Goal: Task Accomplishment & Management: Complete application form

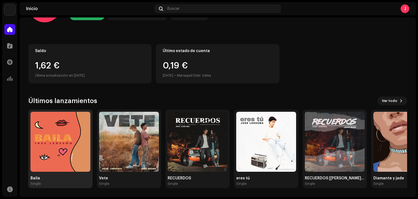
click at [67, 138] on img at bounding box center [60, 141] width 60 height 60
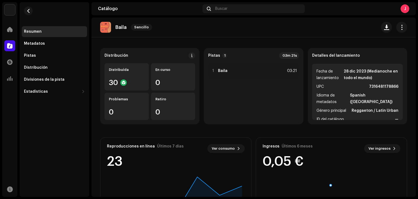
scroll to position [93, 0]
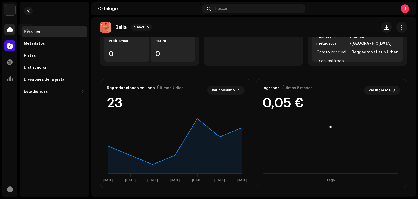
click at [6, 26] on div at bounding box center [9, 29] width 11 height 11
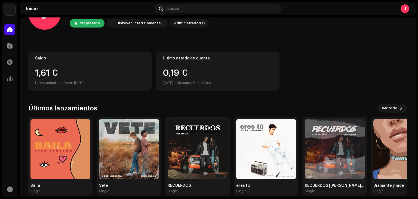
scroll to position [36, 0]
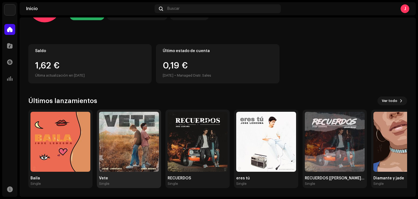
click at [120, 141] on img at bounding box center [129, 141] width 60 height 60
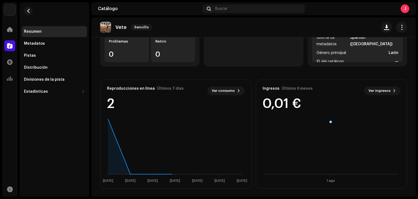
scroll to position [93, 0]
click at [8, 29] on span at bounding box center [9, 29] width 5 height 4
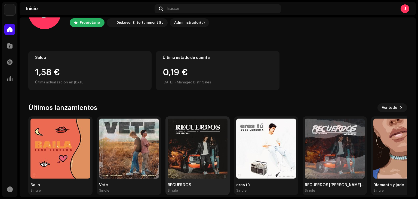
scroll to position [36, 0]
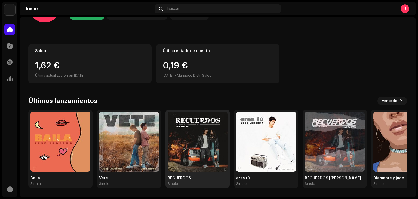
click at [195, 144] on img at bounding box center [198, 141] width 60 height 60
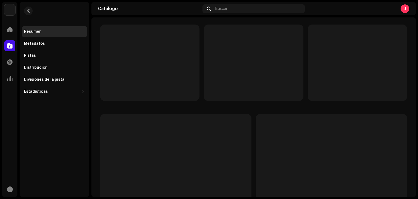
scroll to position [93, 0]
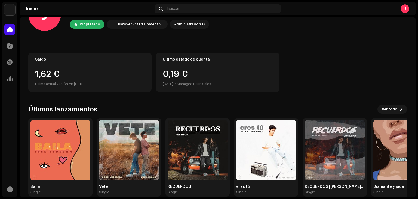
scroll to position [36, 0]
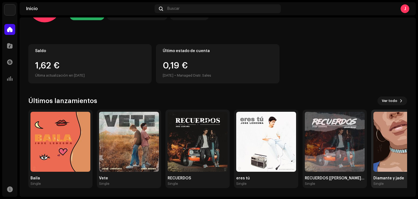
click at [393, 151] on img at bounding box center [403, 141] width 60 height 60
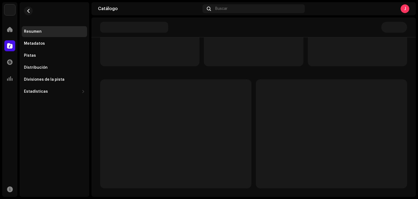
scroll to position [93, 0]
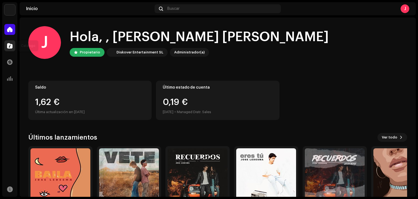
click at [14, 48] on div at bounding box center [9, 45] width 11 height 11
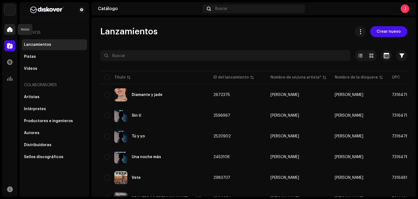
click at [8, 28] on span at bounding box center [9, 29] width 5 height 4
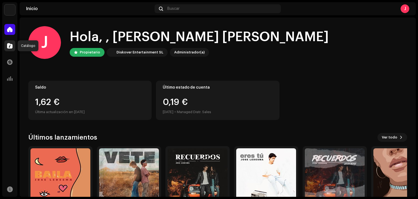
click at [8, 44] on span at bounding box center [9, 46] width 5 height 4
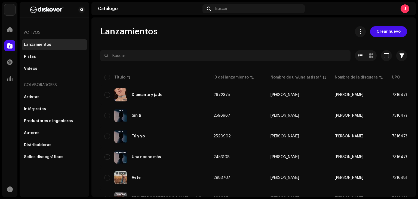
click at [383, 32] on span "Crear nuevo" at bounding box center [388, 31] width 24 height 11
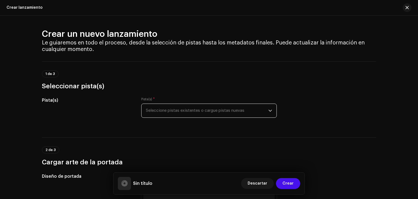
click at [190, 111] on span "Seleccione pistas existentes o cargue pistas nuevas" at bounding box center [207, 111] width 122 height 14
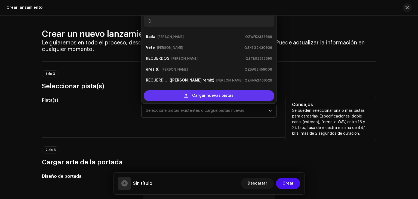
click at [208, 95] on span "Cargar nuevas pistas" at bounding box center [212, 95] width 41 height 11
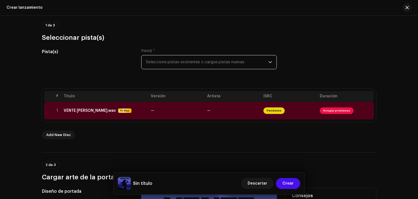
scroll to position [45, 0]
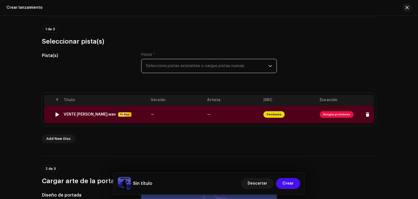
click at [306, 116] on td "Pendiente" at bounding box center [289, 114] width 56 height 17
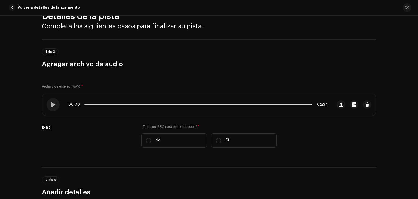
scroll to position [10, 0]
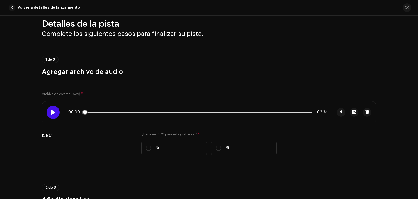
click at [55, 113] on div at bounding box center [53, 112] width 13 height 13
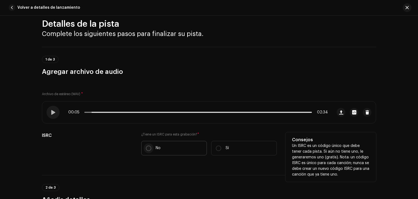
click at [149, 147] on input "No" at bounding box center [148, 147] width 5 height 5
radio input "true"
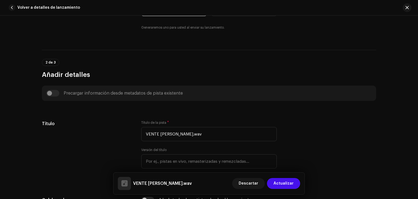
scroll to position [173, 0]
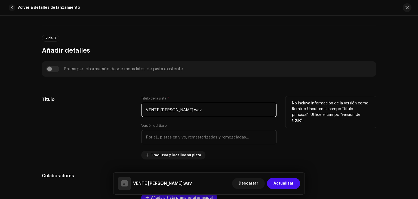
drag, startPoint x: 205, startPoint y: 111, endPoint x: 129, endPoint y: 108, distance: 76.2
click at [129, 108] on div "Título Título de la pista * VENTE [PERSON_NAME].wav Versión del título Traduzca…" at bounding box center [209, 127] width 334 height 63
type input "VENTE"
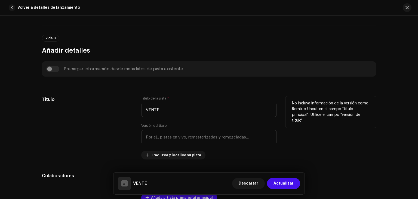
click at [102, 142] on div "Título" at bounding box center [87, 127] width 91 height 63
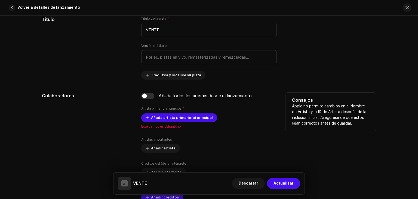
scroll to position [255, 0]
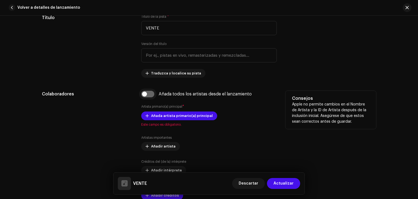
click at [148, 96] on input "checkbox" at bounding box center [147, 94] width 13 height 7
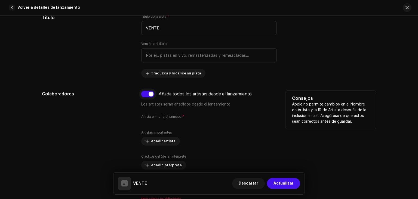
click at [148, 96] on input "checkbox" at bounding box center [147, 94] width 13 height 7
checkbox input "false"
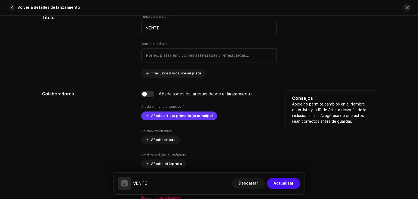
click at [168, 116] on span "Añada artista primario(a) principal" at bounding box center [182, 115] width 62 height 11
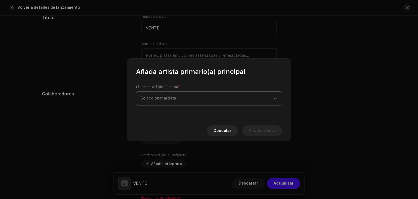
click at [165, 101] on span "Seleccionar artista" at bounding box center [207, 98] width 133 height 14
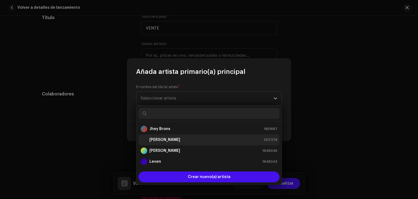
click at [169, 142] on strong "[PERSON_NAME]" at bounding box center [164, 139] width 31 height 5
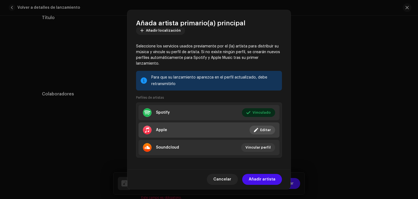
scroll to position [41, 0]
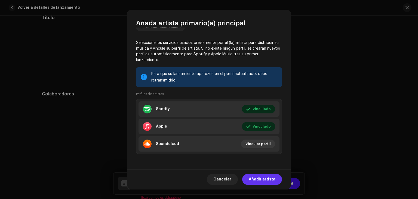
click at [262, 179] on span "Añadir artista" at bounding box center [262, 179] width 27 height 11
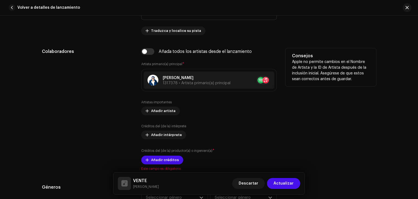
scroll to position [299, 0]
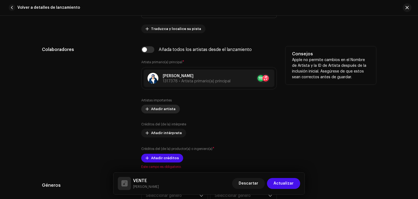
click at [160, 112] on span "Añadir artista" at bounding box center [163, 108] width 24 height 11
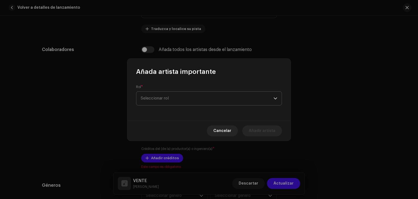
click at [166, 101] on span "Seleccionar rol" at bounding box center [207, 98] width 133 height 14
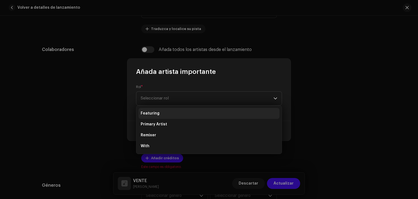
click at [156, 111] on span "Featuring" at bounding box center [150, 112] width 19 height 5
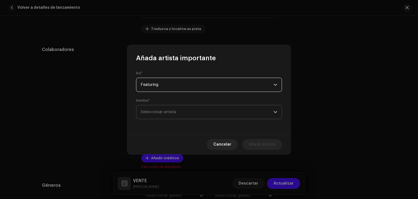
click at [165, 109] on span "Seleccionar artista" at bounding box center [207, 112] width 133 height 14
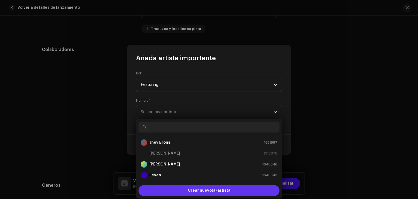
click at [209, 188] on span "Crear nuevo(a) artista" at bounding box center [209, 190] width 43 height 11
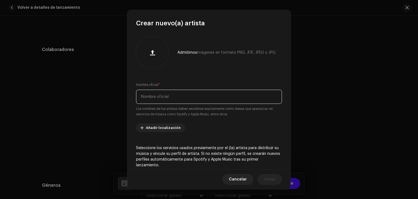
click at [152, 101] on input "text" at bounding box center [209, 96] width 146 height 14
type input "d"
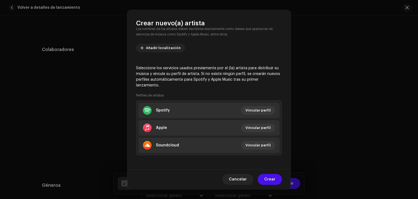
scroll to position [81, 0]
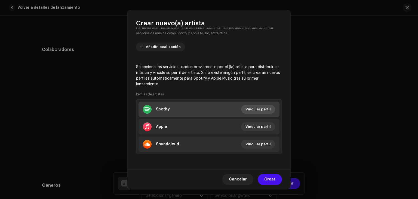
type input "DAMAGE"
click at [262, 108] on span "Vincular perfil" at bounding box center [257, 109] width 25 height 11
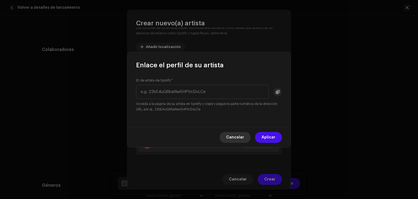
click at [238, 138] on span "Cancelar" at bounding box center [235, 137] width 18 height 11
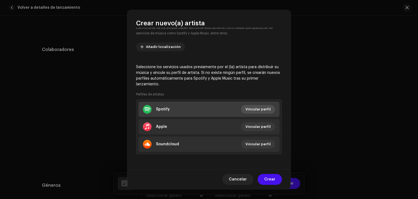
click at [255, 108] on span "Vincular perfil" at bounding box center [257, 109] width 25 height 11
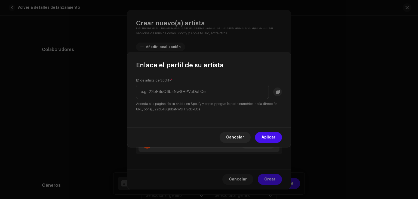
click at [230, 138] on span "Cancelar" at bounding box center [235, 137] width 18 height 11
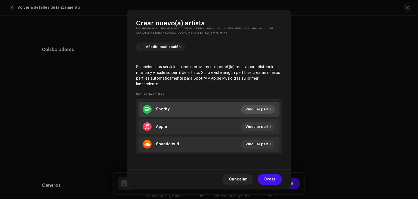
click at [263, 110] on span "Vincular perfil" at bounding box center [257, 109] width 25 height 11
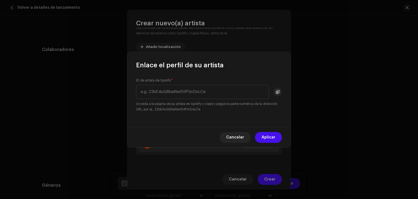
type input "5XmMRdMQn7LLmjx3ZC4wq0?si"
drag, startPoint x: 216, startPoint y: 92, endPoint x: 124, endPoint y: 82, distance: 91.9
click at [124, 82] on div "Enlace el perfil de su artista ID de artista de Spotify * 5XmMRdMQn7LLmjx3ZC4wq…" at bounding box center [209, 99] width 418 height 199
paste input "2zucdQxuiarPgoS0HYCO4A?si"
type input "2zucdQxuiarPgoS0HYCO4A?si"
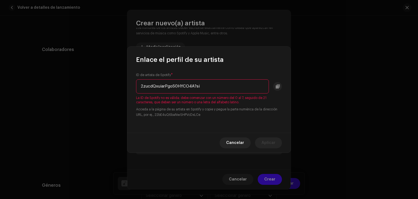
drag, startPoint x: 203, startPoint y: 85, endPoint x: 113, endPoint y: 84, distance: 89.7
click at [113, 84] on div "Enlace el perfil de su artista ID de artista de Spotify * 2zucdQxuiarPgoS0HYCO4…" at bounding box center [209, 99] width 418 height 199
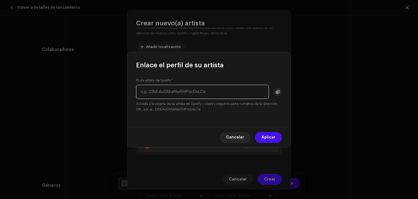
click at [163, 96] on input "text" at bounding box center [202, 92] width 133 height 14
paste input "5XmMRdMQn7LLmjx3ZC4wq0"
type input "5XmMRdMQn7LLmjx3ZC4wq0"
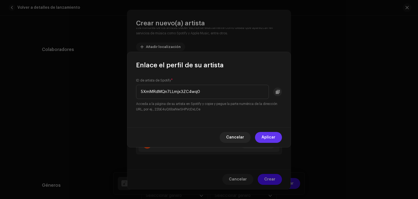
click at [269, 135] on span "Aplicar" at bounding box center [268, 137] width 14 height 11
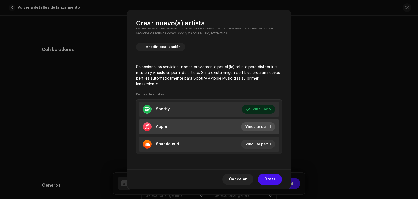
click at [256, 125] on span "Vincular perfil" at bounding box center [257, 126] width 25 height 11
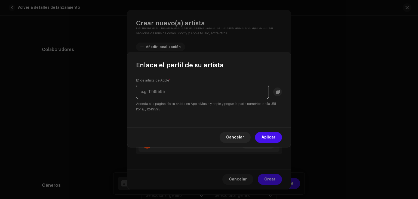
click at [148, 92] on input "text" at bounding box center [202, 92] width 133 height 14
paste input "1649197116"
type input "1649197116"
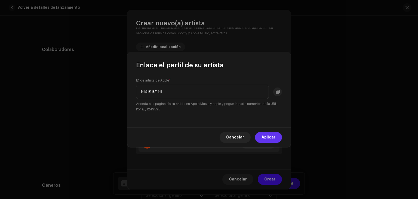
click at [264, 135] on span "Aplicar" at bounding box center [268, 137] width 14 height 11
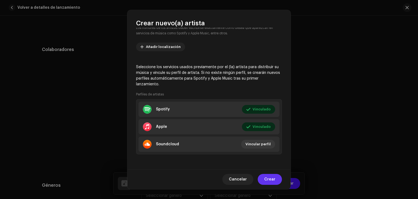
click at [272, 178] on span "Crear" at bounding box center [269, 179] width 11 height 11
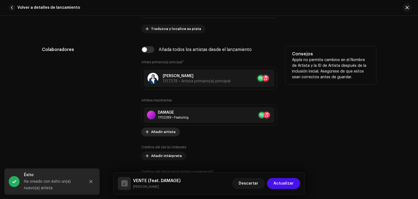
click at [166, 132] on span "Añadir artista" at bounding box center [163, 131] width 24 height 11
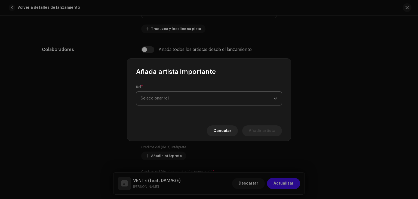
click at [162, 101] on span "Seleccionar rol" at bounding box center [207, 98] width 133 height 14
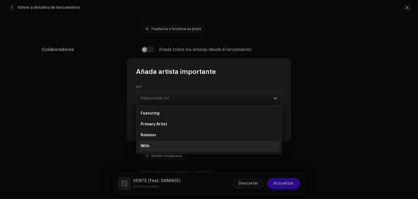
click at [155, 148] on li "With" at bounding box center [208, 145] width 141 height 11
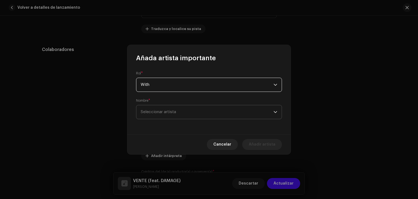
click at [153, 109] on span "Seleccionar artista" at bounding box center [207, 112] width 133 height 14
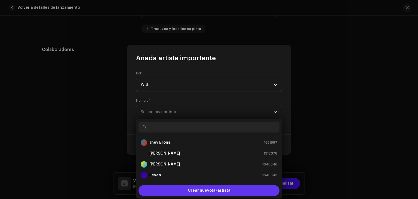
click at [174, 189] on div "Crear nuevo(a) artista" at bounding box center [208, 190] width 141 height 11
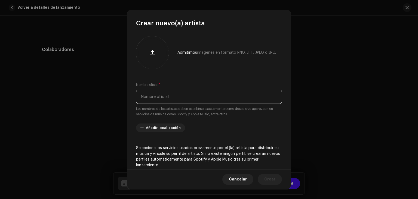
click at [162, 94] on input "text" at bounding box center [209, 96] width 146 height 14
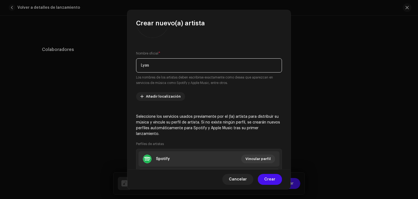
scroll to position [54, 0]
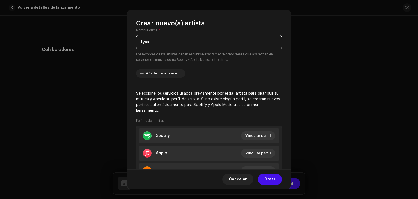
type input "Lyas"
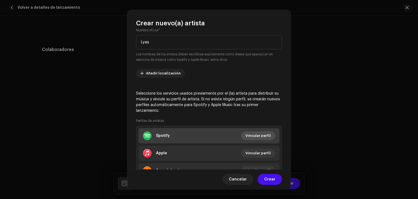
click at [261, 135] on span "Vincular perfil" at bounding box center [257, 135] width 25 height 11
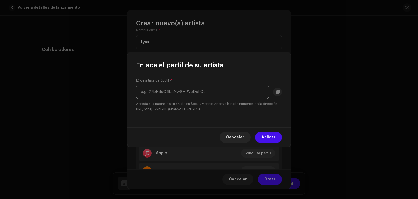
click at [187, 87] on input "text" at bounding box center [202, 92] width 133 height 14
paste input "2zucdQxuiarPgoS0HYCO4A"
type input "2zucdQxuiarPgoS0HYCO4A"
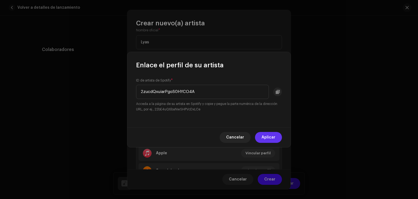
click at [269, 137] on span "Aplicar" at bounding box center [268, 137] width 14 height 11
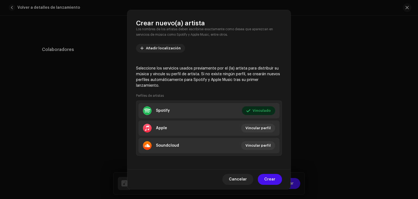
scroll to position [81, 0]
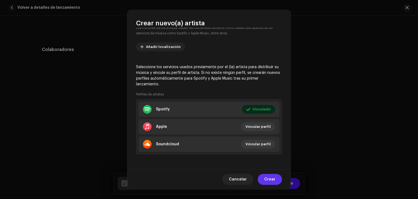
click at [268, 176] on span "Crear" at bounding box center [269, 179] width 11 height 11
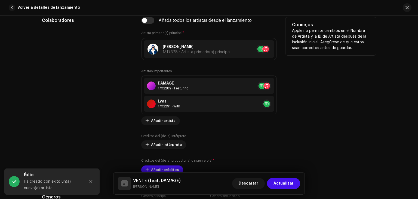
scroll to position [326, 0]
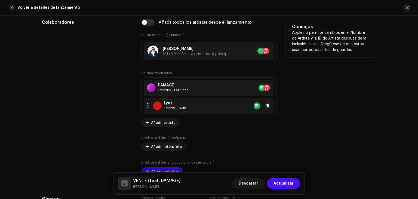
click at [146, 106] on div at bounding box center [148, 105] width 5 height 9
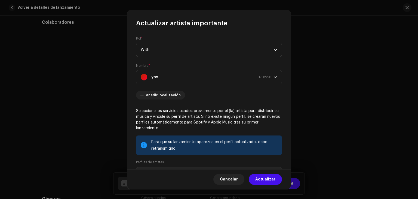
click at [160, 49] on span "With" at bounding box center [207, 50] width 133 height 14
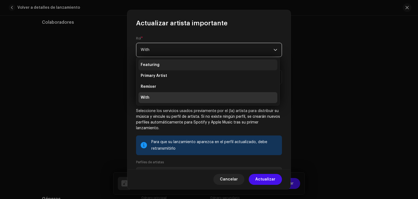
click at [165, 65] on li "Featuring" at bounding box center [207, 64] width 139 height 11
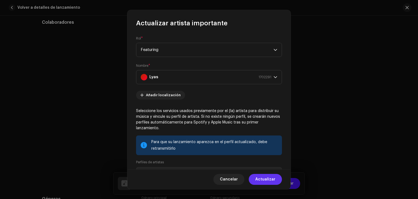
click at [263, 175] on span "Actualizar" at bounding box center [265, 179] width 20 height 11
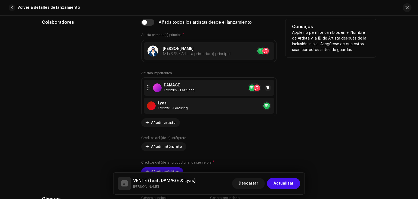
click at [148, 86] on div at bounding box center [148, 87] width 5 height 9
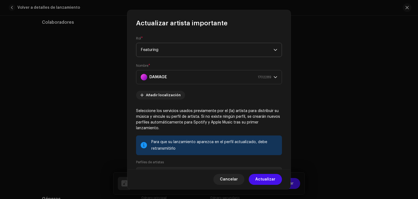
click at [162, 49] on span "Featuring" at bounding box center [207, 50] width 133 height 14
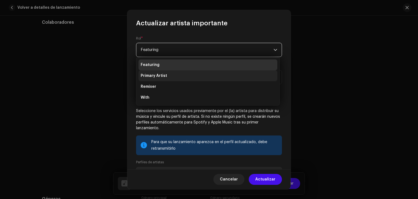
click at [160, 75] on span "Primary Artist" at bounding box center [154, 75] width 26 height 5
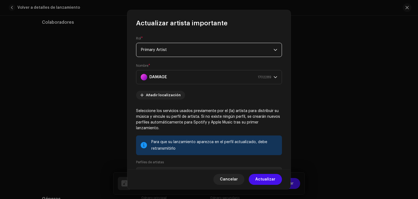
click at [253, 55] on span "Primary Artist" at bounding box center [207, 50] width 133 height 14
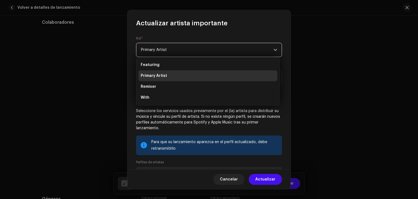
click at [253, 55] on span "Primary Artist" at bounding box center [207, 50] width 133 height 14
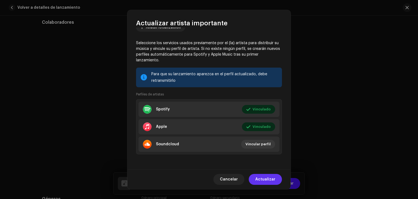
scroll to position [68, 0]
click at [266, 178] on span "Actualizar" at bounding box center [265, 179] width 20 height 11
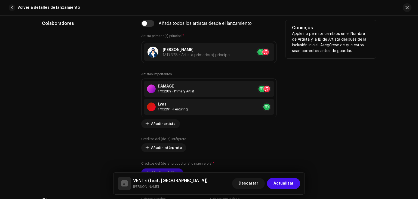
scroll to position [326, 0]
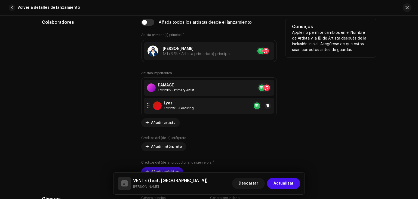
click at [146, 104] on div at bounding box center [148, 105] width 5 height 9
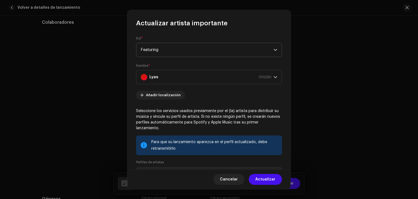
click at [167, 54] on span "Featuring" at bounding box center [207, 50] width 133 height 14
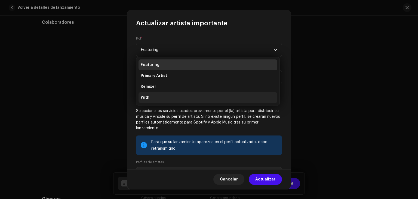
click at [157, 94] on li "With" at bounding box center [207, 97] width 139 height 11
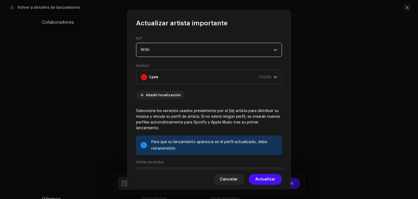
click at [263, 53] on span "With" at bounding box center [207, 50] width 133 height 14
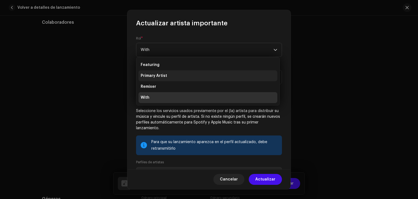
click at [187, 75] on li "Primary Artist" at bounding box center [207, 75] width 139 height 11
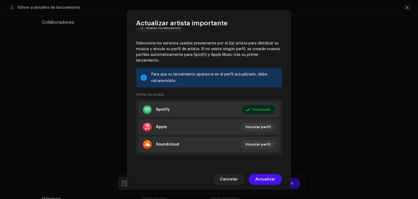
scroll to position [68, 0]
click at [265, 179] on span "Actualizar" at bounding box center [265, 179] width 20 height 11
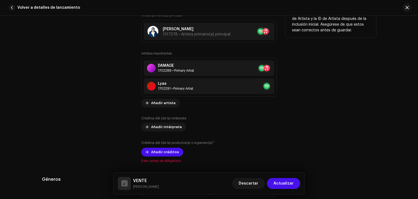
scroll to position [354, 0]
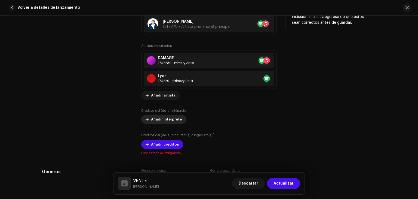
click at [164, 122] on span "Añadir intérprete" at bounding box center [166, 119] width 31 height 11
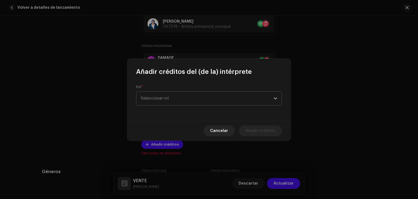
click at [172, 97] on span "Seleccionar rol" at bounding box center [207, 98] width 133 height 14
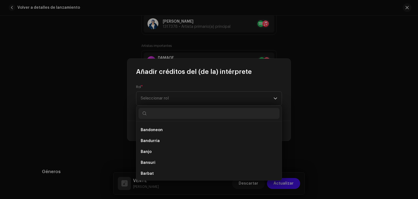
scroll to position [299, 0]
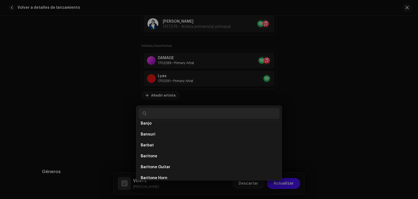
click at [344, 150] on div "Añadir créditos del (de la) intérprete Rol * Seleccionar rol Cancelar Añadir cr…" at bounding box center [209, 99] width 418 height 199
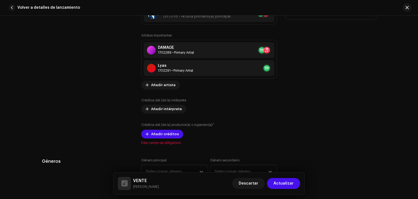
scroll to position [381, 0]
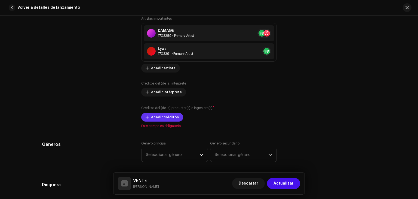
click at [155, 116] on span "Añadir créditos" at bounding box center [165, 116] width 28 height 11
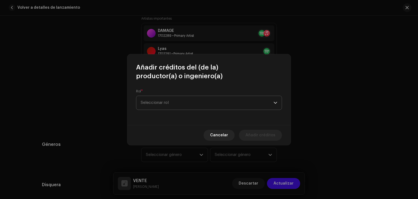
click at [162, 99] on span "Seleccionar rol" at bounding box center [207, 103] width 133 height 14
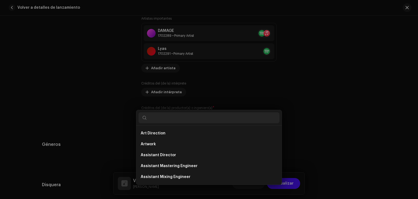
click at [320, 97] on div "Añadir créditos del (de la) productor(a) o ingeniero(a) Rol * Seleccionar rol C…" at bounding box center [209, 99] width 418 height 199
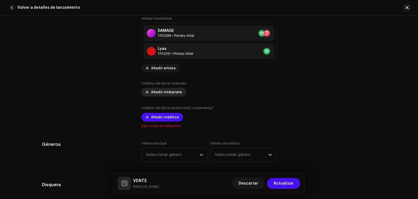
click at [169, 93] on span "Añadir intérprete" at bounding box center [166, 91] width 31 height 11
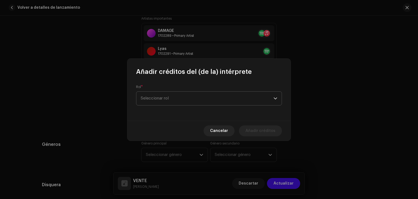
click at [170, 98] on span "Seleccionar rol" at bounding box center [207, 98] width 133 height 14
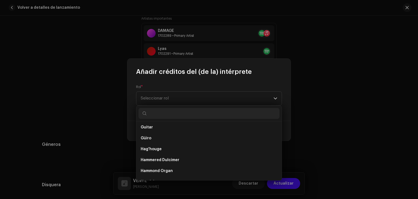
scroll to position [1822, 0]
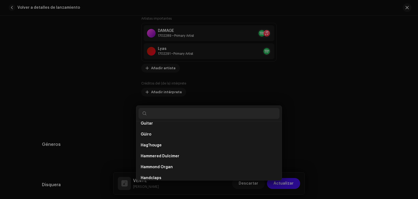
click at [356, 121] on div "Añadir créditos del (de la) intérprete Rol * Seleccionar rol Cancelar Añadir cr…" at bounding box center [209, 99] width 418 height 199
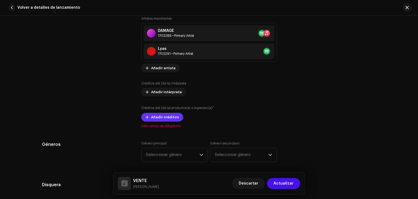
click at [164, 117] on span "Añadir créditos" at bounding box center [165, 116] width 28 height 11
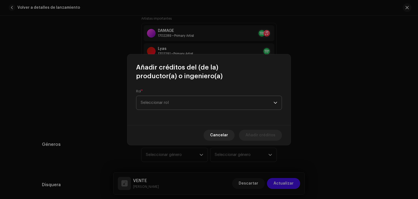
click at [177, 100] on span "Seleccionar rol" at bounding box center [207, 103] width 133 height 14
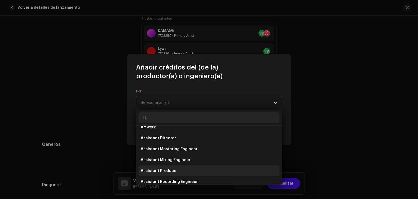
scroll to position [0, 0]
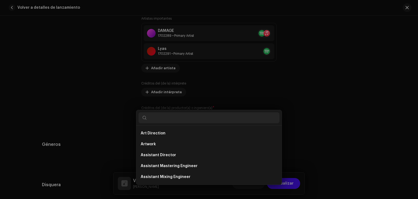
click at [340, 130] on div "Añadir créditos del (de la) productor(a) o ingeniero(a) Rol * Seleccionar rol C…" at bounding box center [209, 99] width 418 height 199
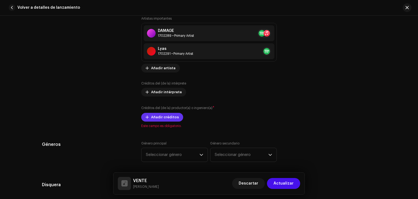
click at [169, 119] on span "Añadir créditos" at bounding box center [165, 116] width 28 height 11
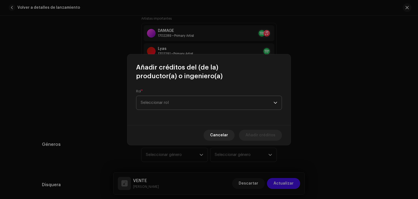
click at [203, 99] on span "Seleccionar rol" at bounding box center [207, 103] width 133 height 14
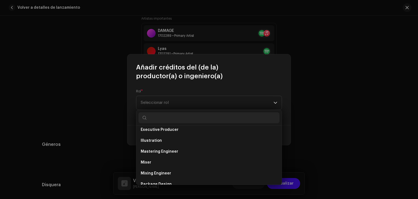
scroll to position [136, 0]
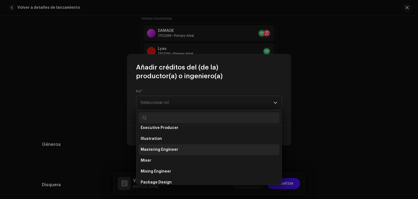
click at [174, 149] on span "Mastering Engineer" at bounding box center [160, 149] width 38 height 5
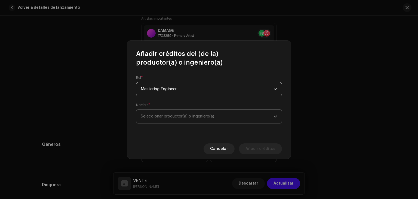
click at [162, 116] on span "Seleccionar productor(a) o ingeniero(a)" at bounding box center [177, 116] width 73 height 4
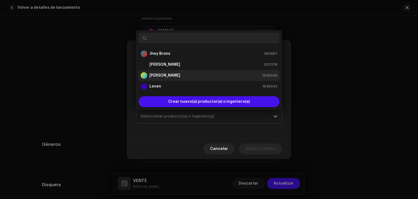
click at [168, 74] on strong "[PERSON_NAME]" at bounding box center [164, 75] width 31 height 5
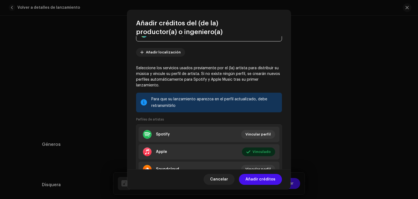
scroll to position [50, 0]
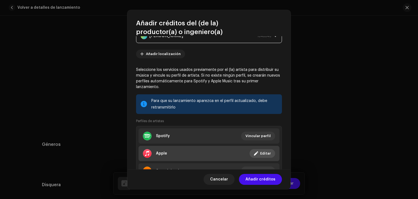
click at [267, 152] on span "Editar" at bounding box center [265, 153] width 11 height 11
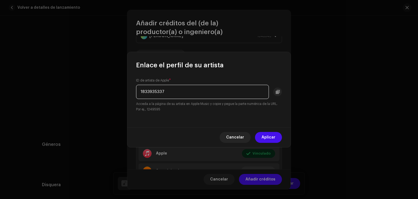
drag, startPoint x: 184, startPoint y: 88, endPoint x: 108, endPoint y: 92, distance: 76.0
click at [108, 92] on div "Enlace el perfil de su artista ID de artista de Apple * 1833935337 Acceda a la …" at bounding box center [209, 99] width 418 height 199
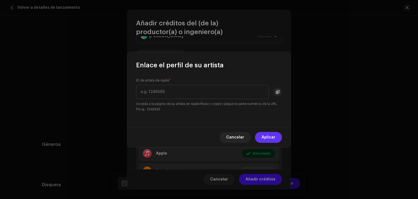
click at [267, 135] on span "Aplicar" at bounding box center [268, 137] width 14 height 11
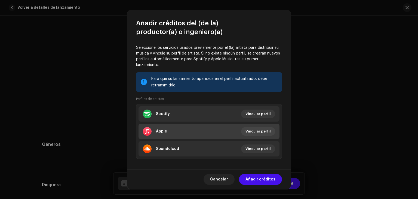
scroll to position [77, 0]
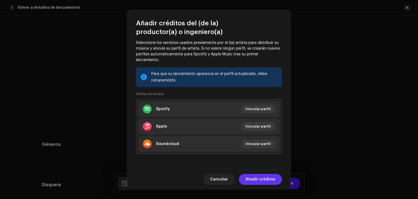
click at [260, 179] on span "Añadir créditos" at bounding box center [260, 179] width 30 height 11
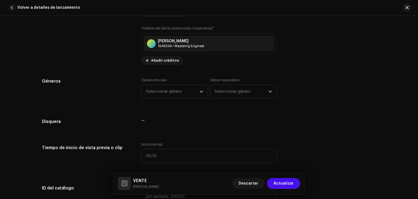
scroll to position [462, 0]
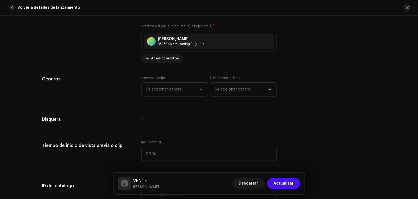
click at [188, 99] on div "Género principal Seleccionar género Género secundario Seleccionar género" at bounding box center [208, 89] width 135 height 27
click at [182, 90] on span "Seleccionar género" at bounding box center [173, 89] width 54 height 14
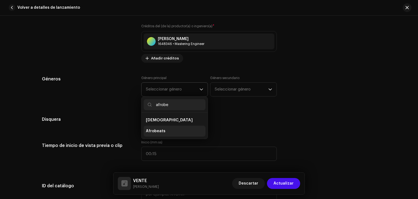
type input "afrobe"
click at [160, 132] on span "Afrobeats" at bounding box center [156, 130] width 20 height 5
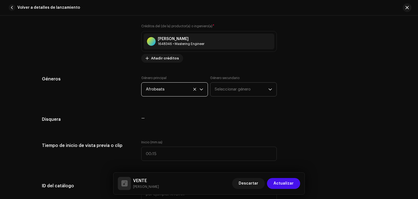
click at [228, 91] on span "Seleccionar género" at bounding box center [242, 89] width 54 height 14
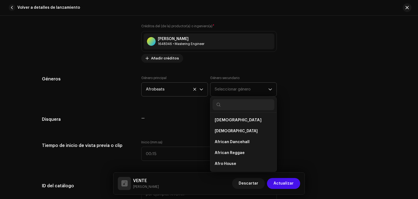
click at [227, 108] on input "text" at bounding box center [243, 104] width 62 height 11
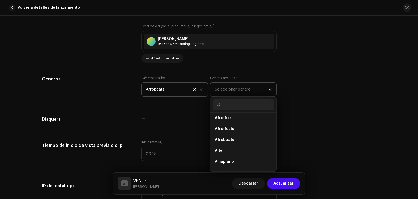
scroll to position [0, 0]
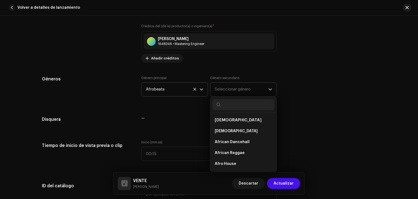
click at [233, 90] on span "Seleccionar género" at bounding box center [242, 89] width 54 height 14
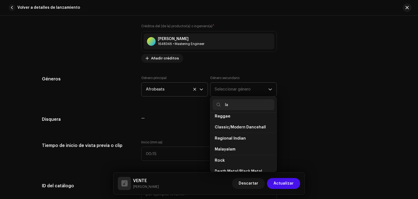
type input "lat"
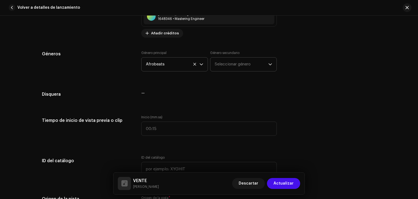
scroll to position [490, 0]
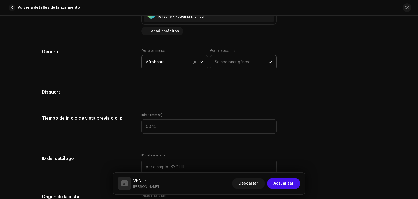
click at [254, 61] on span "Seleccionar género" at bounding box center [242, 62] width 54 height 14
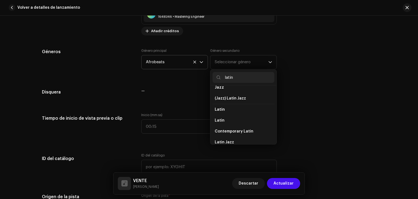
scroll to position [21, 0]
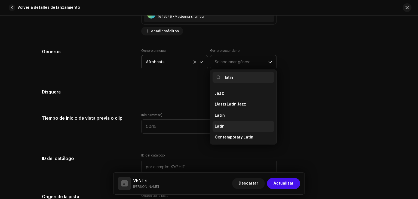
type input "latin"
click at [223, 126] on li "Latin" at bounding box center [243, 126] width 62 height 11
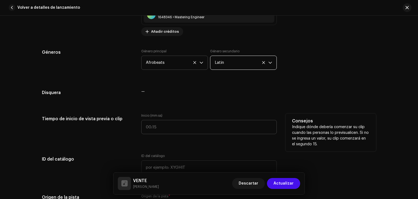
scroll to position [490, 0]
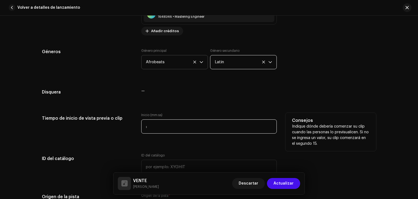
click at [158, 127] on input ":" at bounding box center [208, 126] width 135 height 14
click at [144, 128] on input ":" at bounding box center [208, 126] width 135 height 14
type input "00:28"
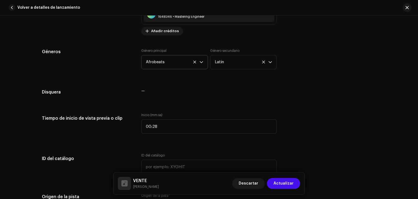
click at [387, 127] on div "Detalles de la pista Complete los siguientes pasos para finalizar su pista. 1 d…" at bounding box center [209, 107] width 418 height 183
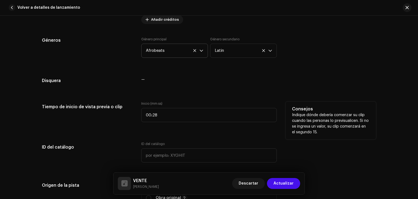
scroll to position [544, 0]
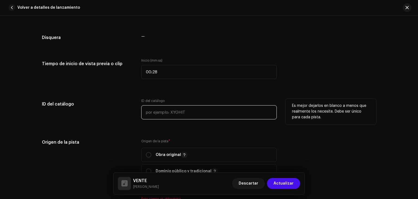
click at [171, 111] on input "text" at bounding box center [208, 112] width 135 height 14
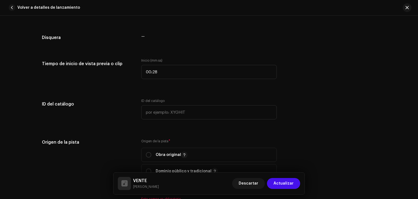
click at [347, 132] on div "Detalles de la pista Complete los siguientes pasos para finalizar su pista. 1 d…" at bounding box center [208, 94] width 351 height 1219
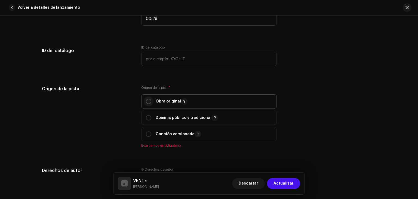
scroll to position [598, 0]
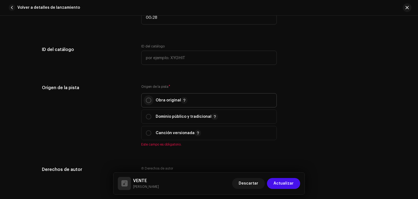
click at [147, 98] on input "radio" at bounding box center [148, 99] width 5 height 5
radio input "true"
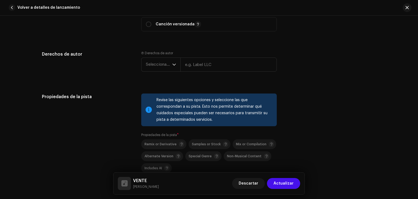
scroll to position [707, 0]
click at [162, 66] on span "Seleccionar año" at bounding box center [159, 64] width 26 height 14
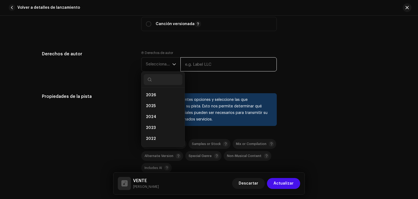
click at [196, 66] on input "text" at bounding box center [228, 64] width 96 height 14
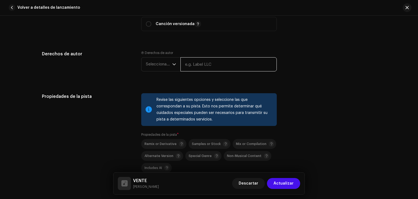
type input "[PERSON_NAME]"
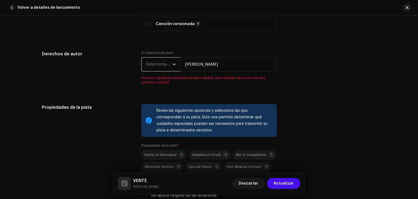
click at [163, 67] on span "Seleccionar año" at bounding box center [159, 64] width 26 height 14
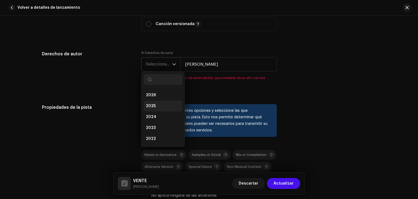
click at [159, 104] on li "2025" at bounding box center [163, 105] width 39 height 11
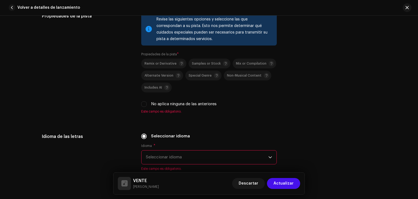
scroll to position [789, 0]
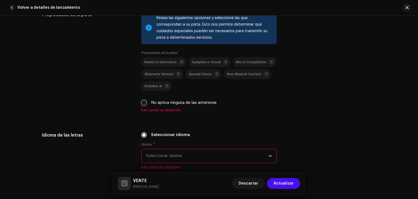
click at [144, 103] on input "No aplica ninguna de las anteriores" at bounding box center [143, 102] width 5 height 5
checkbox input "true"
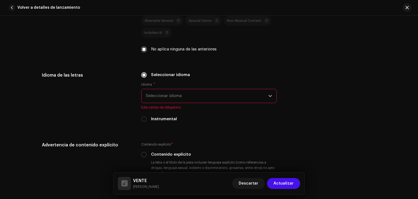
scroll to position [843, 0]
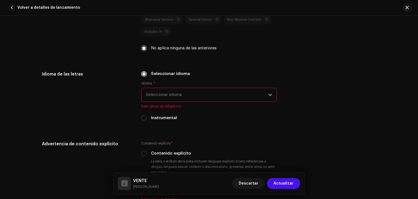
click at [202, 105] on span "Este campo es obligatorio." at bounding box center [208, 106] width 135 height 4
click at [196, 96] on span "Seleccionar idioma" at bounding box center [207, 95] width 122 height 14
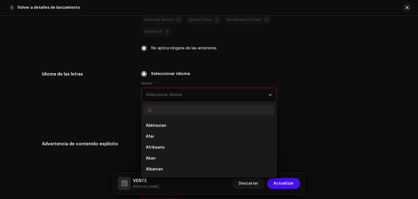
click at [196, 96] on span "Seleccionar idioma" at bounding box center [207, 95] width 122 height 14
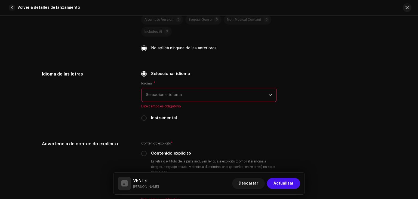
click at [196, 96] on span "Seleccionar idioma" at bounding box center [207, 95] width 122 height 14
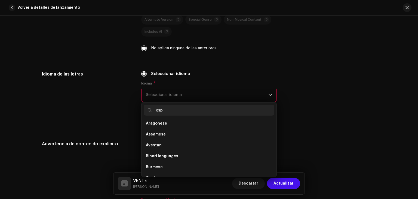
scroll to position [0, 0]
type input "e"
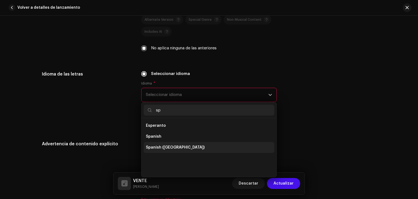
type input "sp"
click at [160, 146] on span "Spanish ([GEOGRAPHIC_DATA])" at bounding box center [175, 146] width 59 height 5
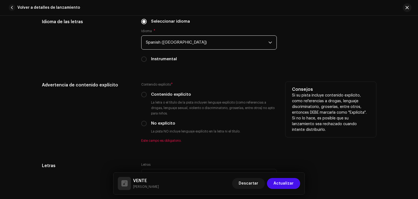
scroll to position [897, 0]
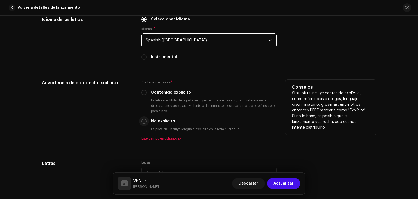
click at [140, 122] on div "Advertencia de contenido explícito Contenido explícito * Contenido explícito La…" at bounding box center [209, 112] width 334 height 67
click at [143, 121] on input "No explícito" at bounding box center [143, 120] width 5 height 5
radio input "true"
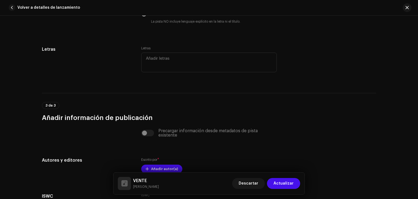
scroll to position [1006, 0]
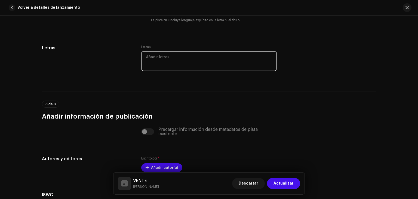
click at [163, 61] on textarea at bounding box center [208, 61] width 135 height 20
click at [148, 58] on textarea at bounding box center [208, 61] width 135 height 20
paste textarea "Lore ipsu do sit ametco adi e seddo e tempor Inc utlabo etdol ma aliqu eni admi…"
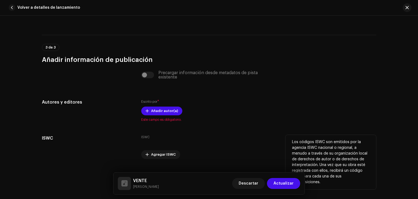
scroll to position [1244, 0]
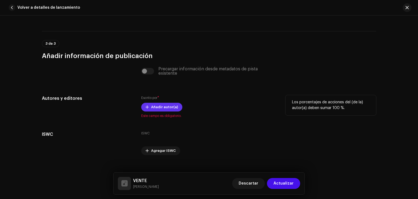
type textarea "Lore ipsu do sit ametco adi e seddo e tempor Inc utlabo etdol ma aliqu eni admi…"
click at [157, 112] on div "Escrito por * Añadir autor(a) Este campo es obligatorio." at bounding box center [208, 106] width 135 height 23
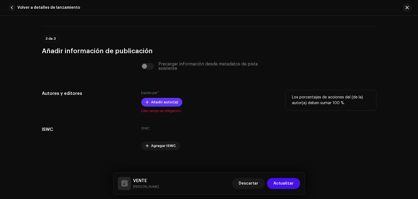
click at [160, 104] on span "Añadir autor(a)" at bounding box center [164, 102] width 27 height 11
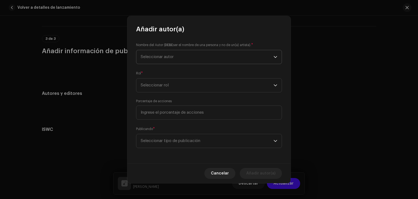
click at [185, 60] on span "Seleccionar autor" at bounding box center [207, 57] width 133 height 14
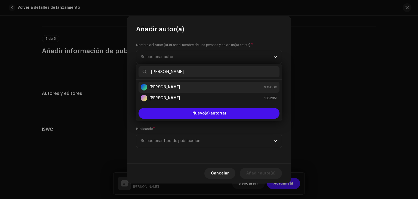
type input "[PERSON_NAME]"
click at [180, 88] on strong "[PERSON_NAME]" at bounding box center [164, 86] width 31 height 5
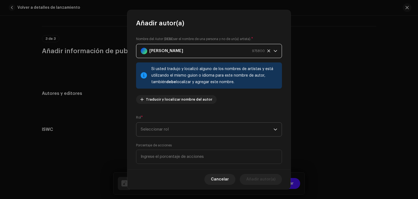
click at [196, 130] on span "Seleccionar rol" at bounding box center [207, 129] width 133 height 14
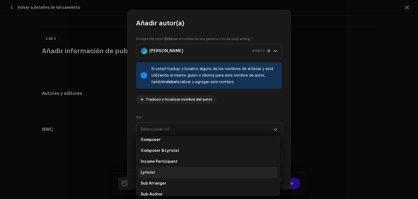
scroll to position [27, 0]
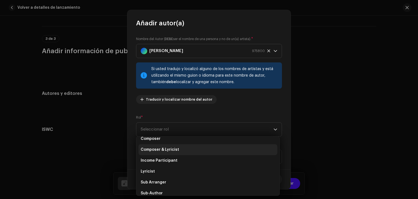
click at [179, 149] on li "Composer & Lyricist" at bounding box center [207, 149] width 139 height 11
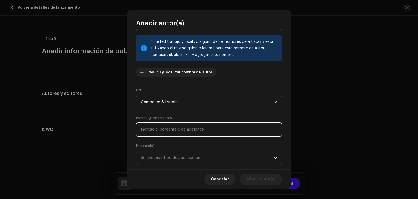
click at [185, 131] on input at bounding box center [209, 129] width 146 height 14
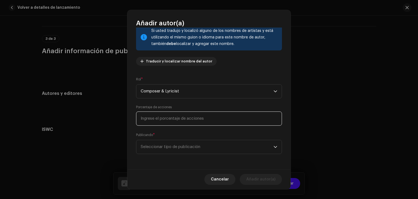
scroll to position [38, 0]
type input "1,00"
type input "50,00"
click at [178, 145] on span "Seleccionar tipo de publicación" at bounding box center [207, 147] width 133 height 14
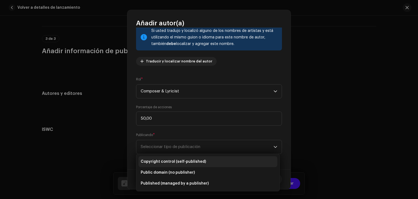
click at [198, 162] on span "Copyright control (self-published)" at bounding box center [173, 161] width 65 height 5
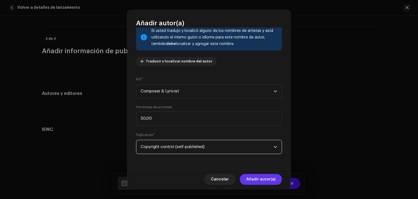
click at [259, 176] on span "Añadir autor(a)" at bounding box center [260, 179] width 29 height 11
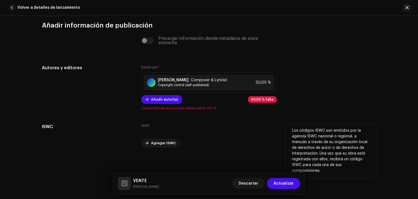
scroll to position [1272, 0]
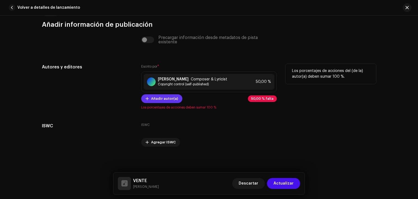
click at [171, 100] on span "Añadir autor(a)" at bounding box center [164, 98] width 27 height 11
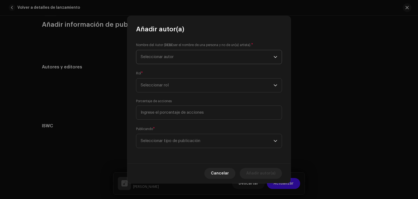
click at [189, 56] on span "Seleccionar autor" at bounding box center [207, 57] width 133 height 14
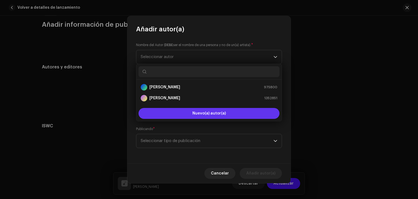
click at [184, 111] on button "Nuevo(a) autor(a)" at bounding box center [208, 113] width 141 height 11
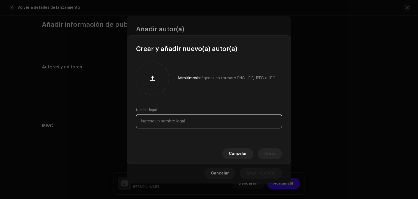
click at [155, 122] on input "text" at bounding box center [209, 121] width 146 height 14
paste input "[PERSON_NAME]"
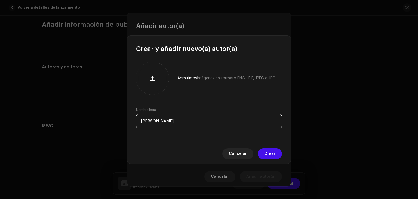
type input "[PERSON_NAME]"
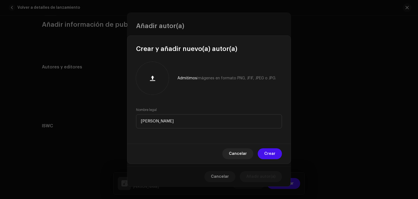
click at [258, 154] on div "Cancelar Crear" at bounding box center [208, 153] width 163 height 20
click at [271, 154] on span "Crear" at bounding box center [269, 153] width 11 height 11
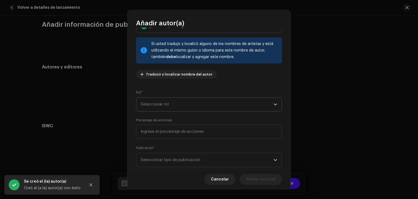
scroll to position [27, 0]
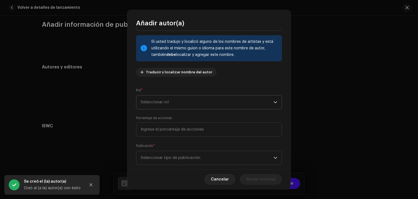
click at [201, 100] on span "Seleccionar rol" at bounding box center [207, 102] width 133 height 14
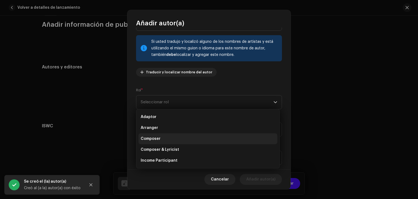
click at [162, 137] on li "Composer" at bounding box center [207, 138] width 139 height 11
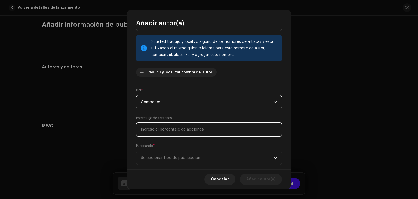
click at [179, 132] on input at bounding box center [209, 129] width 146 height 14
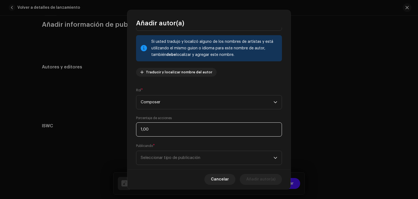
type input "15,00"
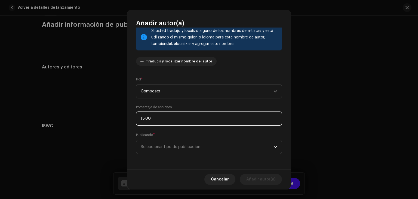
scroll to position [38, 0]
click at [182, 149] on span "Seleccionar tipo de publicación" at bounding box center [207, 147] width 133 height 14
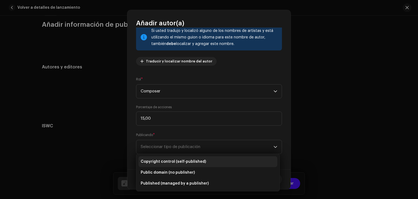
click at [185, 159] on span "Copyright control (self-published)" at bounding box center [173, 161] width 65 height 5
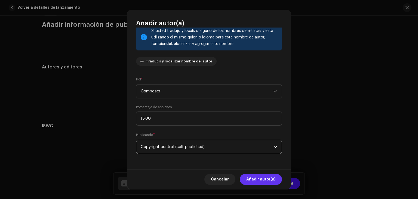
click at [257, 178] on span "Añadir autor(a)" at bounding box center [260, 179] width 29 height 11
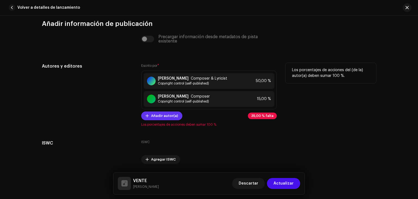
click at [166, 115] on span "Añadir autor(a)" at bounding box center [164, 115] width 27 height 11
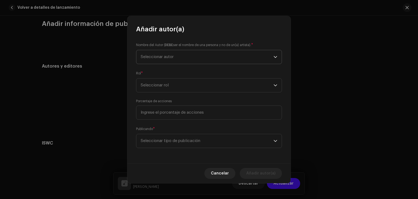
click at [153, 55] on span "Seleccionar autor" at bounding box center [157, 57] width 33 height 4
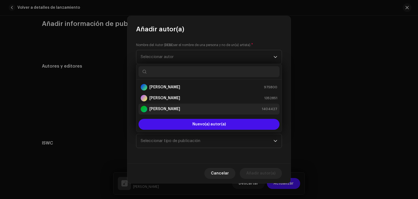
click at [185, 110] on div "[PERSON_NAME] 1404427" at bounding box center [209, 109] width 137 height 7
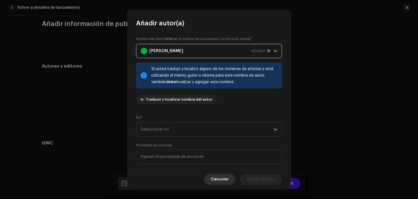
click at [222, 180] on span "Cancelar" at bounding box center [220, 179] width 18 height 11
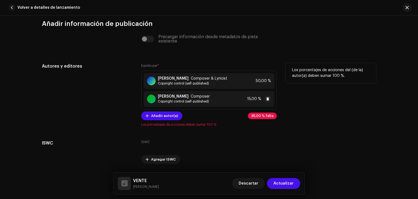
click at [182, 102] on span "Copyright control (self-published)" at bounding box center [184, 101] width 52 height 4
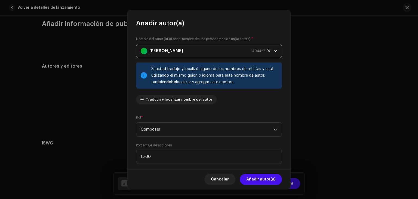
click at [206, 52] on div "[PERSON_NAME] 1404427" at bounding box center [203, 51] width 124 height 14
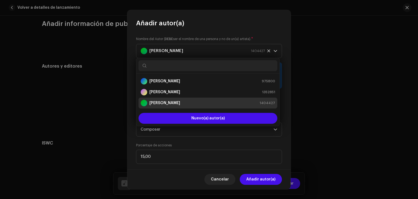
click at [177, 105] on strong "[PERSON_NAME]" at bounding box center [164, 102] width 31 height 5
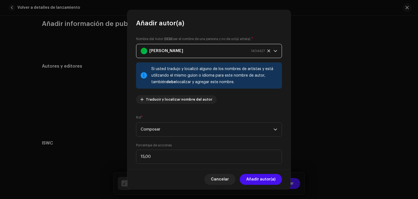
click at [197, 49] on div "[PERSON_NAME] 1404427" at bounding box center [203, 51] width 124 height 14
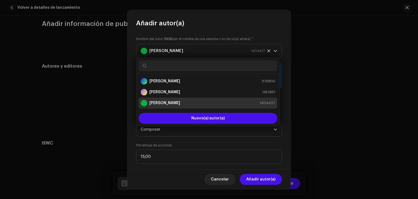
click at [234, 142] on div "Nombre del Autor ( DEBE ser el nombre de una persona y no de un(a) artista). * …" at bounding box center [208, 97] width 163 height 141
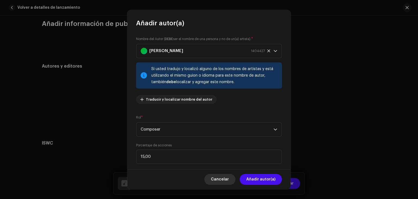
click at [223, 176] on span "Cancelar" at bounding box center [220, 179] width 18 height 11
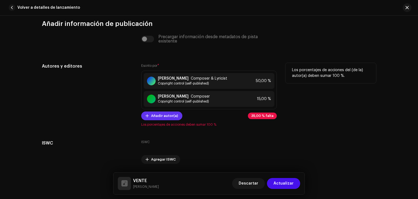
click at [165, 117] on span "Añadir autor(a)" at bounding box center [164, 115] width 27 height 11
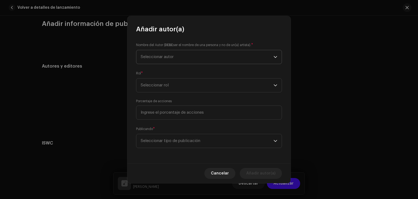
click at [155, 60] on span "Seleccionar autor" at bounding box center [207, 57] width 133 height 14
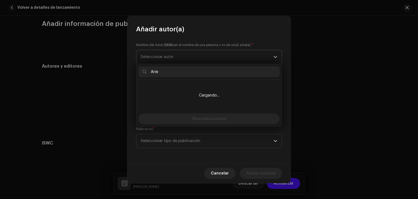
type input "[PERSON_NAME]"
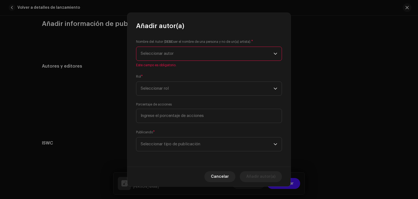
click at [176, 51] on span "Seleccionar autor" at bounding box center [207, 54] width 133 height 14
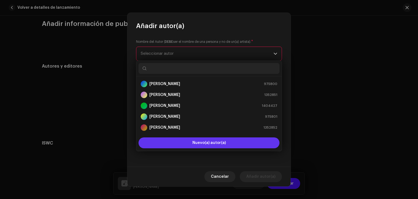
scroll to position [9, 0]
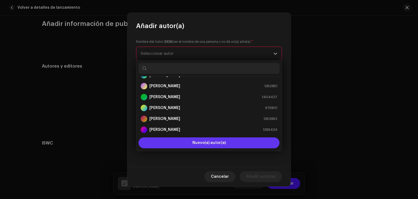
click at [184, 144] on button "Nuevo(a) autor(a)" at bounding box center [208, 142] width 141 height 11
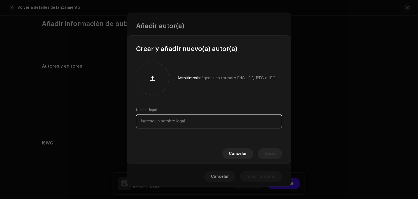
click at [169, 124] on input "text" at bounding box center [209, 121] width 146 height 14
type input "[PERSON_NAME]"
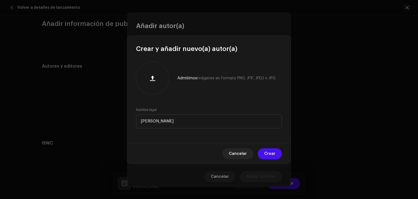
click at [270, 150] on span "Crear" at bounding box center [269, 153] width 11 height 11
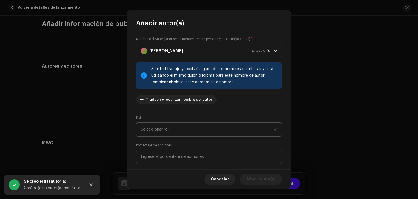
click at [210, 129] on span "Seleccionar rol" at bounding box center [207, 129] width 133 height 14
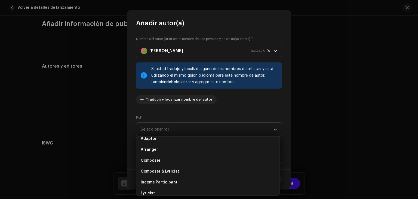
scroll to position [0, 0]
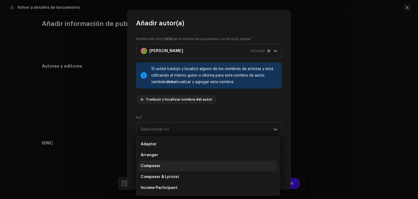
click at [161, 165] on li "Composer" at bounding box center [207, 165] width 139 height 11
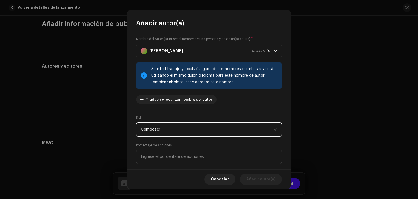
click at [184, 129] on span "Composer" at bounding box center [207, 129] width 133 height 14
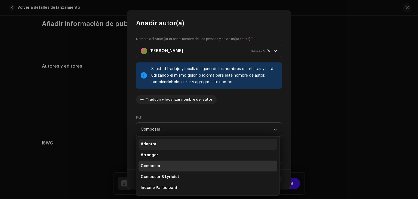
click at [168, 144] on li "Adaptor" at bounding box center [207, 143] width 139 height 11
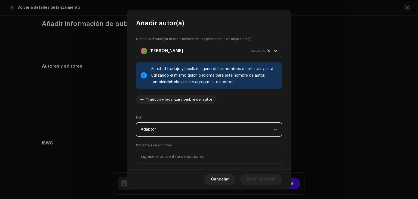
click at [172, 132] on span "Adaptor" at bounding box center [207, 129] width 133 height 14
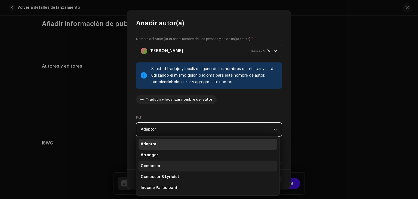
click at [165, 160] on li "Composer" at bounding box center [207, 165] width 139 height 11
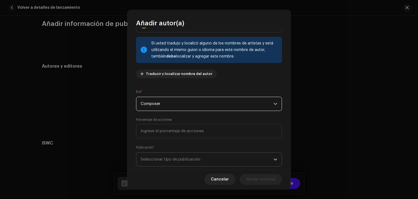
scroll to position [27, 0]
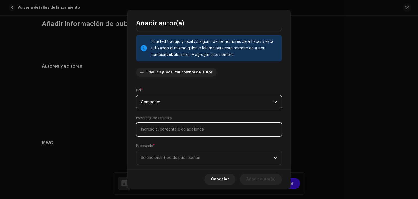
click at [176, 128] on input at bounding box center [209, 129] width 146 height 14
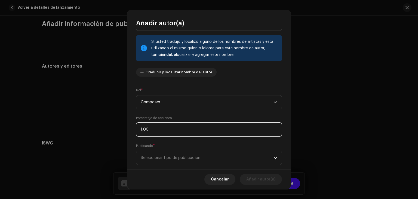
type input "10,00"
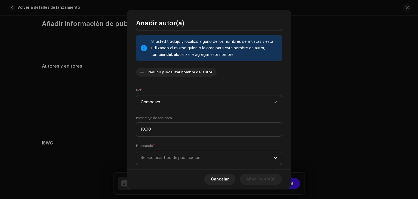
click at [181, 154] on span "Seleccionar tipo de publicación" at bounding box center [207, 158] width 133 height 14
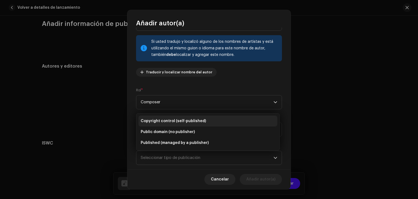
click at [185, 122] on span "Copyright control (self-published)" at bounding box center [173, 120] width 65 height 5
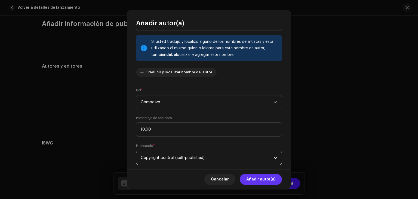
click at [261, 180] on span "Añadir autor(a)" at bounding box center [260, 179] width 29 height 11
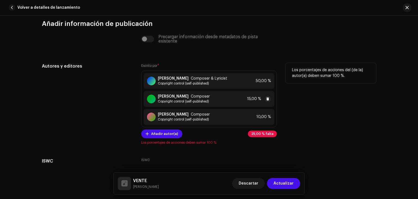
click at [241, 101] on div "[PERSON_NAME] Composer Copyright control (self-published) 15,00 %" at bounding box center [209, 99] width 131 height 16
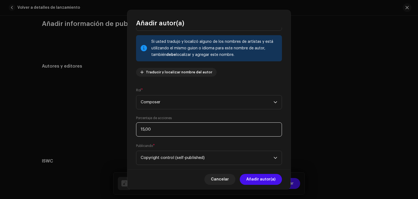
click at [142, 128] on input "15,00" at bounding box center [209, 129] width 146 height 14
type input "1,00"
type input "0,00"
type input "20,00"
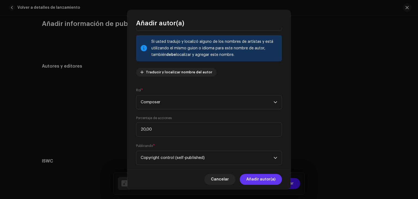
click at [263, 180] on span "Añadir autor(a)" at bounding box center [260, 179] width 29 height 11
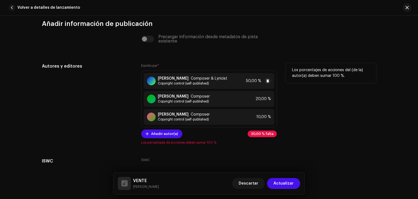
click at [246, 82] on span "50,00 %" at bounding box center [253, 81] width 15 height 4
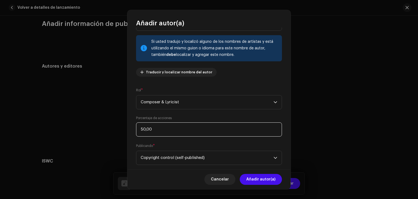
drag, startPoint x: 145, startPoint y: 130, endPoint x: 136, endPoint y: 128, distance: 8.9
click at [136, 128] on input "50,00" at bounding box center [209, 129] width 146 height 14
type input "70,00"
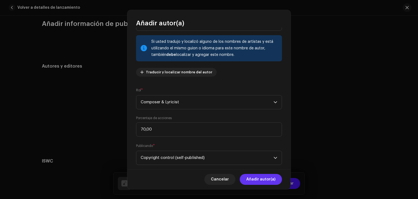
click at [268, 178] on span "Añadir autor(a)" at bounding box center [260, 179] width 29 height 11
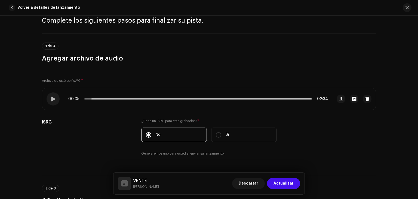
scroll to position [23, 0]
click at [54, 98] on div at bounding box center [53, 98] width 13 height 13
drag, startPoint x: 94, startPoint y: 98, endPoint x: 124, endPoint y: 102, distance: 30.7
click at [124, 102] on div "00:08 02:34" at bounding box center [187, 99] width 290 height 22
click at [125, 100] on span at bounding box center [125, 98] width 5 height 5
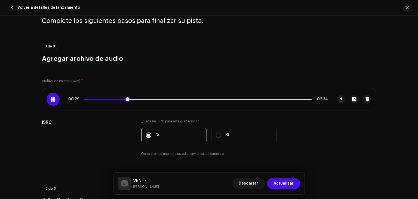
click at [55, 98] on div at bounding box center [53, 98] width 13 height 13
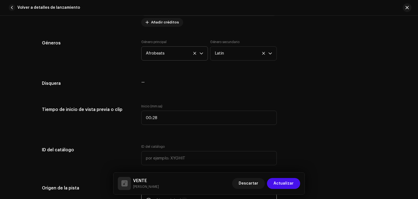
scroll to position [513, 0]
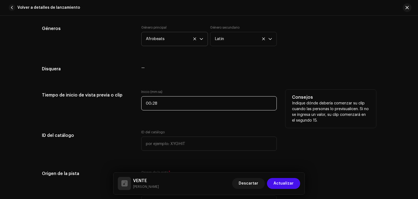
click at [160, 101] on input "00:28" at bounding box center [208, 103] width 135 height 14
type input "00:29"
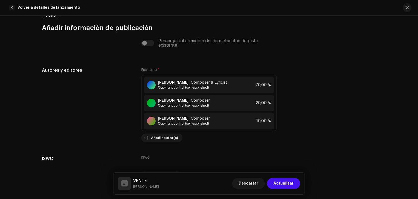
scroll to position [1301, 0]
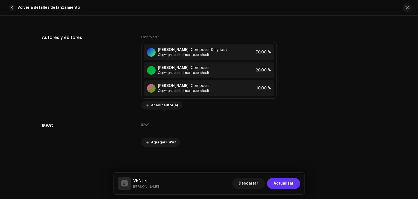
click at [280, 183] on span "Actualizar" at bounding box center [283, 183] width 20 height 11
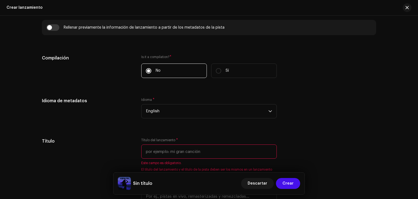
scroll to position [398, 0]
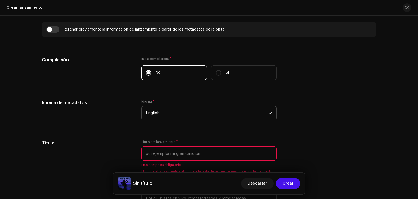
click at [172, 116] on span "English" at bounding box center [207, 113] width 122 height 14
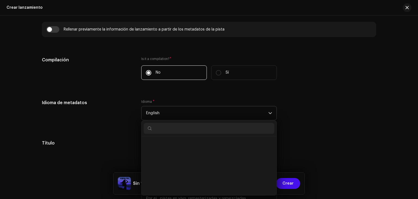
scroll to position [503, 0]
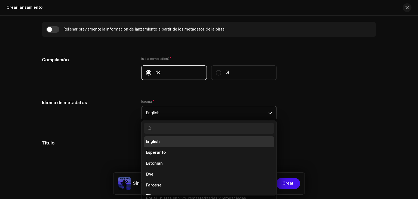
click at [168, 129] on input "text" at bounding box center [209, 128] width 131 height 11
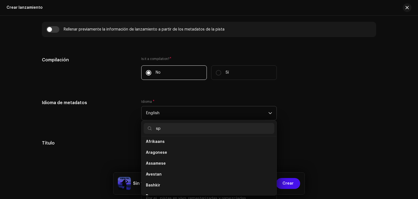
scroll to position [0, 0]
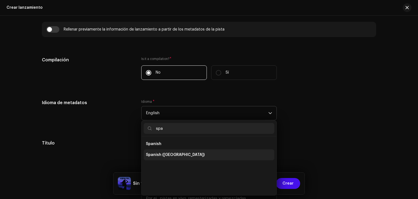
type input "spa"
click at [157, 150] on li "Spanish ([GEOGRAPHIC_DATA])" at bounding box center [209, 154] width 131 height 11
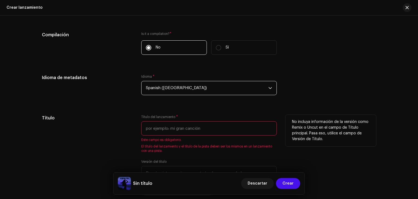
scroll to position [425, 0]
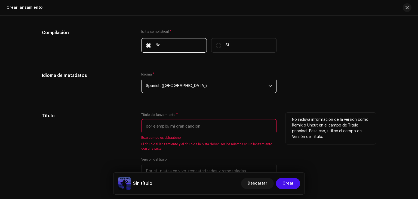
click at [164, 123] on input "text" at bounding box center [208, 126] width 135 height 14
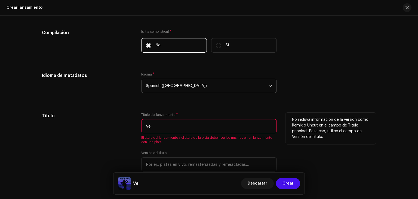
type input "V"
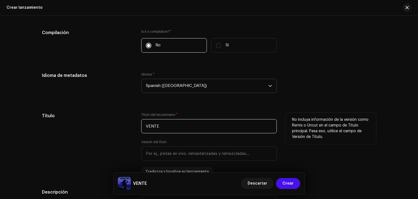
type input "VENTE"
click at [102, 134] on div "Título" at bounding box center [87, 143] width 91 height 63
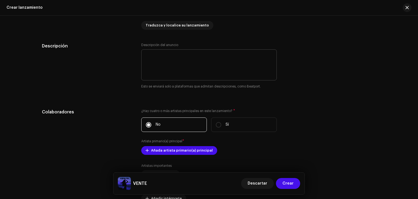
scroll to position [588, 0]
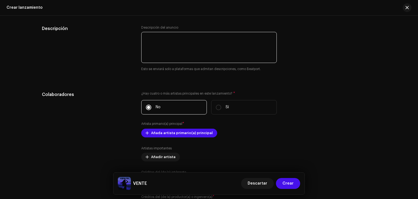
click at [149, 36] on textarea at bounding box center [208, 47] width 135 height 31
paste textarea "es una explosión de ritmo y energía que fusiona lo mejor del afrobeat con un to…"
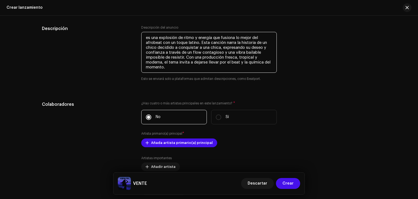
click at [144, 37] on textarea at bounding box center [208, 52] width 135 height 41
drag, startPoint x: 183, startPoint y: 58, endPoint x: 144, endPoint y: 57, distance: 39.2
click at [144, 57] on textarea at bounding box center [208, 52] width 135 height 41
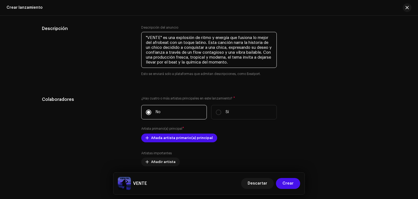
type textarea ""VENTE" es una explosión de ritmo y energía que fusiona lo mejor del afrobeat c…"
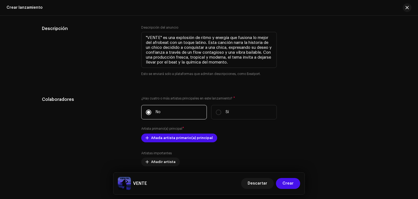
click at [271, 90] on div "Rellenar previamente la información de lanzamiento a partir de los metadatos de…" at bounding box center [209, 157] width 334 height 653
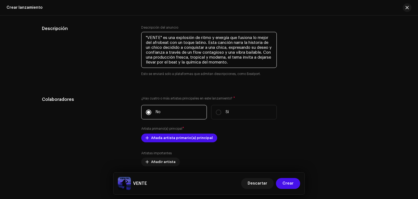
drag, startPoint x: 246, startPoint y: 62, endPoint x: 133, endPoint y: 29, distance: 118.1
click at [133, 29] on div "Descripción Descripción del anuncio Esto se enviará solo a plataformas que admi…" at bounding box center [209, 54] width 334 height 58
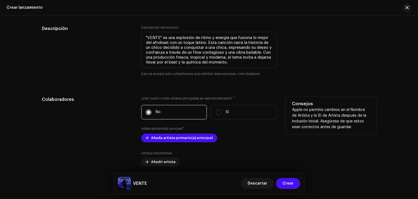
click at [253, 136] on div "Añada artista primario(a) principal" at bounding box center [208, 137] width 135 height 9
click at [216, 114] on input "Sí" at bounding box center [218, 111] width 5 height 5
radio input "true"
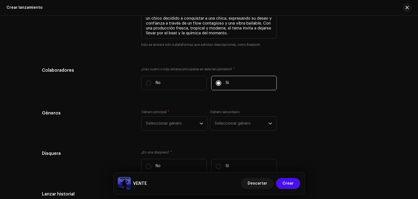
scroll to position [643, 0]
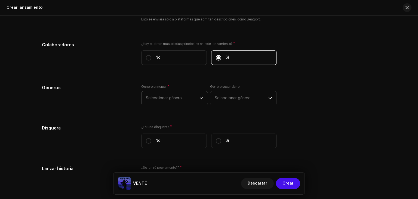
click at [182, 100] on span "Seleccionar género" at bounding box center [173, 98] width 54 height 14
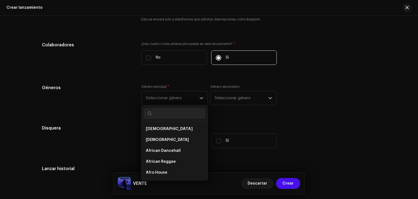
click at [336, 111] on div "Géneros Género principal * Seleccionar género African African African Dancehall…" at bounding box center [209, 97] width 334 height 27
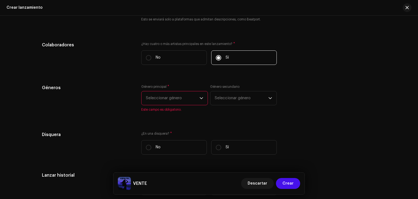
click at [193, 101] on span "Seleccionar género" at bounding box center [173, 98] width 54 height 14
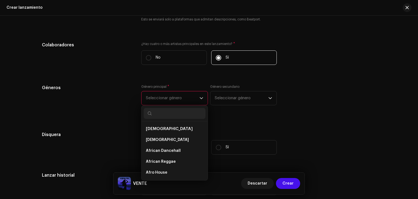
click at [163, 115] on input "text" at bounding box center [175, 113] width 62 height 11
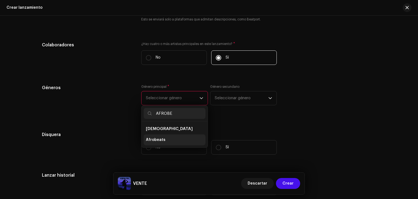
type input "AFROBE"
click at [158, 139] on span "Afrobeats" at bounding box center [156, 139] width 20 height 5
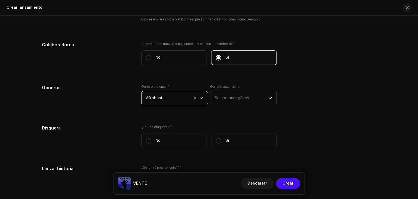
click at [243, 96] on span "Seleccionar género" at bounding box center [242, 98] width 54 height 14
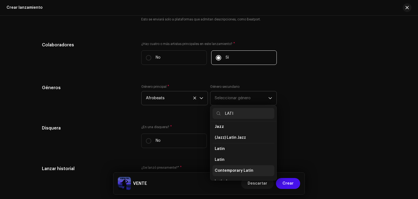
scroll to position [31, 0]
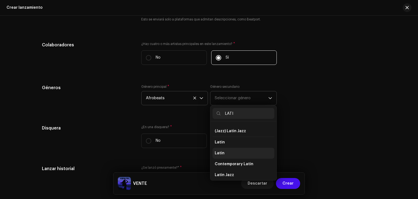
type input "LATI"
click at [231, 155] on li "Latin" at bounding box center [243, 152] width 62 height 11
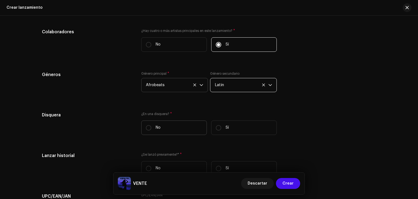
scroll to position [697, 0]
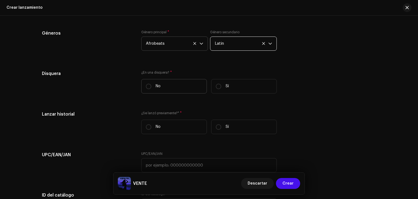
click at [144, 88] on label "No" at bounding box center [174, 86] width 66 height 14
click at [146, 88] on input "No" at bounding box center [148, 85] width 5 height 5
radio input "true"
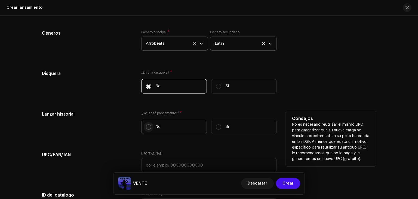
click at [150, 125] on p-radiobutton at bounding box center [148, 126] width 5 height 5
click at [150, 125] on input "No" at bounding box center [148, 126] width 5 height 5
radio input "true"
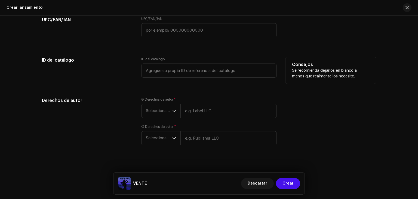
scroll to position [833, 0]
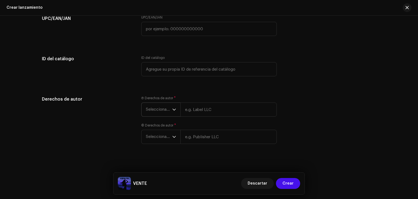
click at [175, 111] on icon "dropdown trigger" at bounding box center [174, 109] width 4 height 4
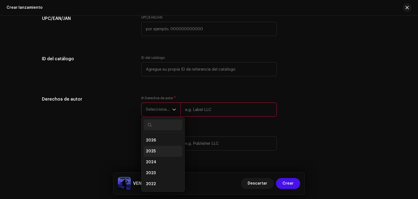
click at [156, 154] on li "2025" at bounding box center [163, 150] width 39 height 11
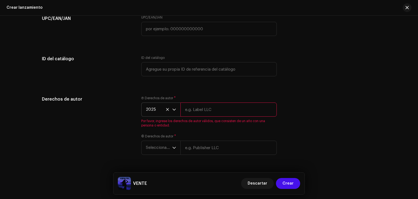
click at [200, 115] on input "text" at bounding box center [228, 109] width 96 height 14
type input "[PERSON_NAME]"
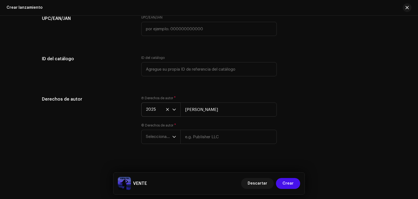
click at [161, 150] on div "Ⓟ Derechos de autor * 2025 [PERSON_NAME] © Derechos de autor * Seleccionar año" at bounding box center [208, 123] width 135 height 54
click at [171, 138] on span "Seleccionar año" at bounding box center [159, 137] width 26 height 14
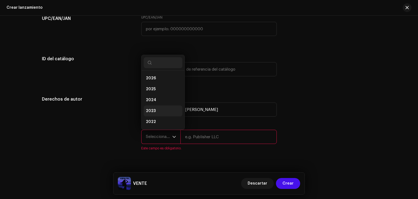
scroll to position [9, 0]
click at [157, 83] on li "2025" at bounding box center [163, 80] width 39 height 11
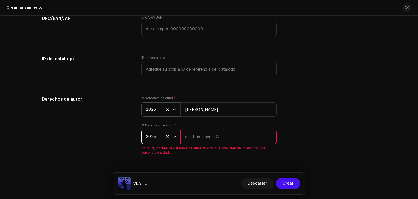
click at [193, 137] on input "text" at bounding box center [228, 136] width 96 height 14
type input "BMI"
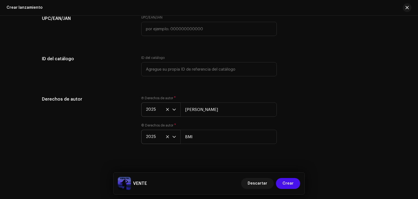
click at [321, 150] on div "Derechos de autor Ⓟ Derechos de autor * 2025 [PERSON_NAME] © Derechos de autor …" at bounding box center [209, 123] width 334 height 54
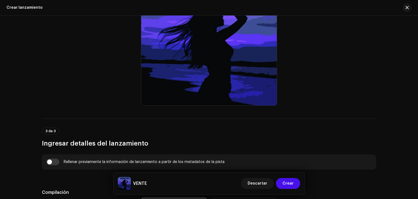
scroll to position [262, 0]
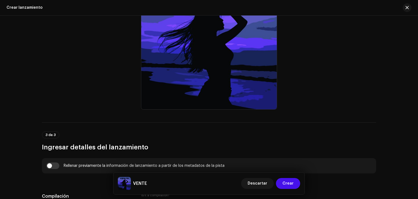
drag, startPoint x: 413, startPoint y: 78, endPoint x: 417, endPoint y: 69, distance: 9.6
click at [417, 69] on div "Crear un nuevo lanzamiento Le guiaremos en todo el proceso, desde la selección …" at bounding box center [209, 107] width 418 height 183
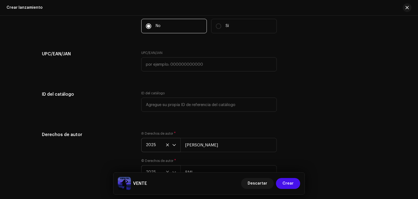
scroll to position [839, 0]
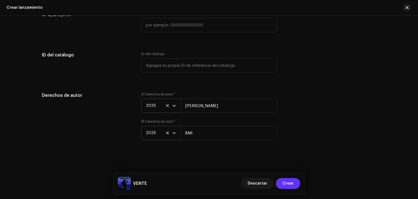
click at [292, 181] on span "Crear" at bounding box center [287, 183] width 11 height 11
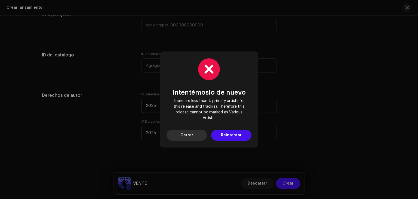
click at [198, 137] on button "Cerrar" at bounding box center [186, 134] width 40 height 11
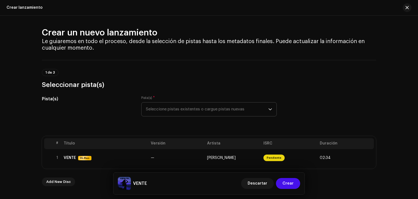
scroll to position [0, 0]
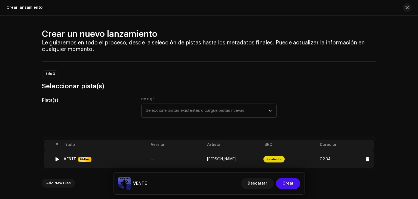
click at [320, 156] on span "02:34" at bounding box center [346, 158] width 52 height 9
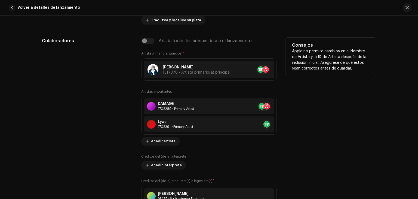
scroll to position [245, 0]
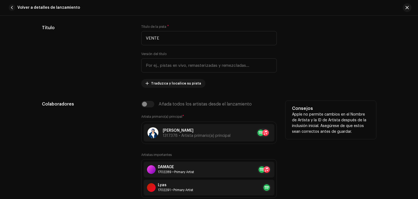
click at [148, 104] on div "Añada todos los artistas desde el lanzamiento" at bounding box center [208, 104] width 135 height 7
click at [145, 104] on div "Añada todos los artistas desde el lanzamiento" at bounding box center [208, 104] width 135 height 7
click at [142, 105] on div "Añada todos los artistas desde el lanzamiento" at bounding box center [208, 104] width 135 height 7
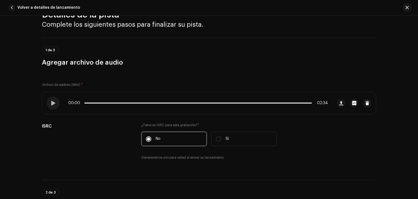
scroll to position [10, 0]
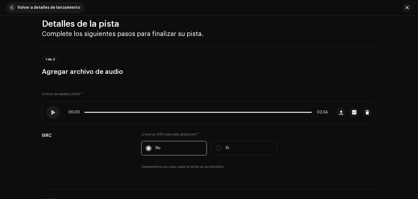
click at [16, 8] on button "Volver a detalles de lanzamiento" at bounding box center [46, 7] width 78 height 11
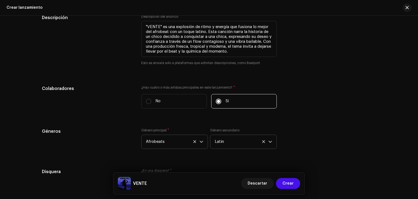
scroll to position [598, 0]
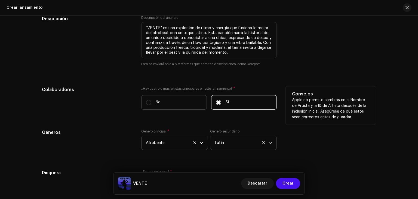
click at [150, 104] on label "No" at bounding box center [174, 102] width 66 height 14
click at [150, 104] on input "No" at bounding box center [148, 102] width 5 height 5
radio input "true"
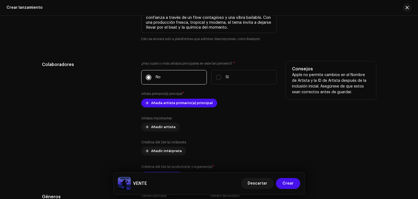
scroll to position [625, 0]
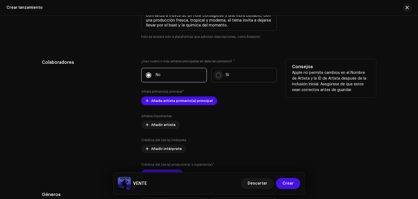
click at [217, 74] on input "Sí" at bounding box center [218, 74] width 5 height 5
radio input "true"
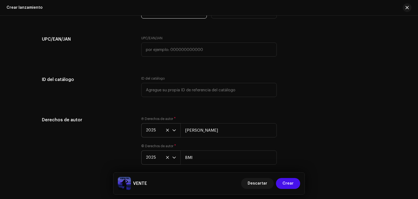
scroll to position [839, 0]
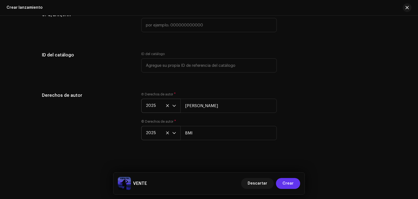
click at [290, 184] on span "Crear" at bounding box center [287, 183] width 11 height 11
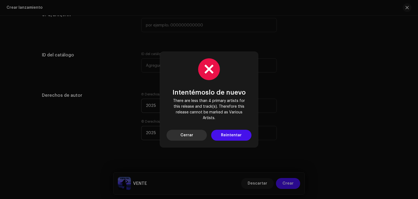
click at [198, 135] on button "Cerrar" at bounding box center [186, 134] width 40 height 11
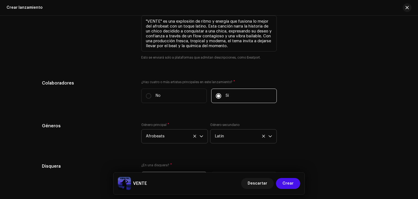
scroll to position [594, 0]
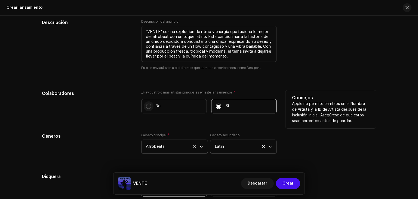
click at [148, 106] on input "No" at bounding box center [148, 105] width 5 height 5
radio input "true"
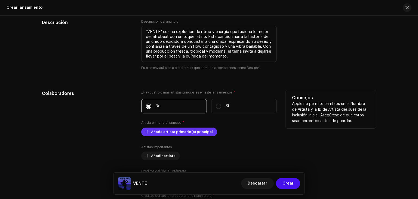
click at [182, 130] on span "Añada artista primario(a) principal" at bounding box center [182, 131] width 62 height 11
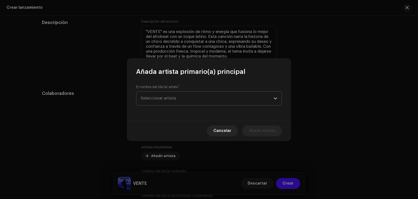
click at [189, 103] on span "Seleccionar artista" at bounding box center [207, 98] width 133 height 14
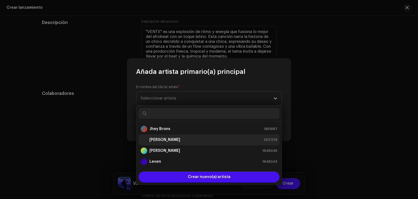
click at [183, 138] on div "[PERSON_NAME] 1317378" at bounding box center [209, 139] width 137 height 7
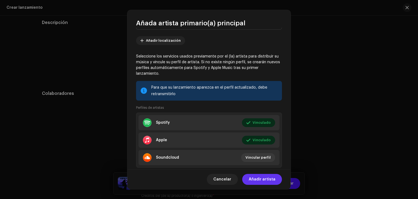
scroll to position [41, 0]
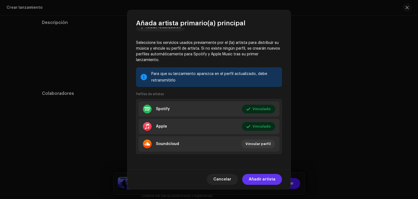
click at [260, 179] on span "Añadir artista" at bounding box center [262, 179] width 27 height 11
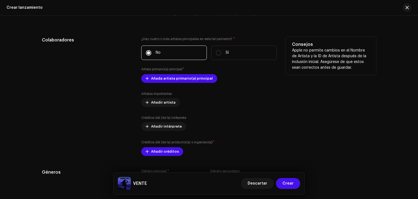
scroll to position [649, 0]
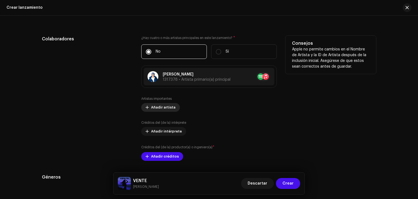
click at [154, 108] on span "Añadir artista" at bounding box center [163, 107] width 24 height 11
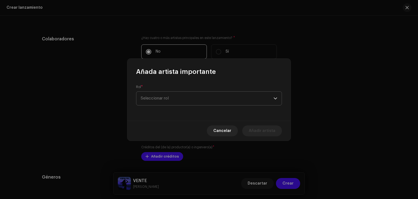
click at [166, 103] on span "Seleccionar rol" at bounding box center [207, 98] width 133 height 14
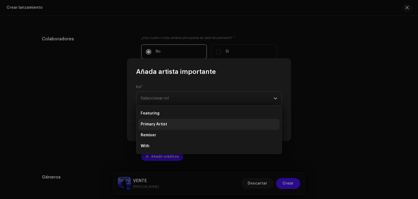
click at [163, 122] on span "Primary Artist" at bounding box center [154, 123] width 26 height 5
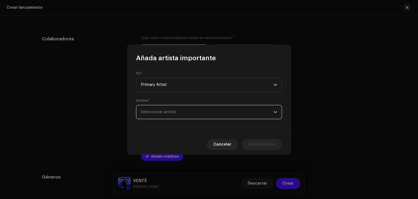
click at [169, 112] on span "Seleccionar artista" at bounding box center [158, 112] width 35 height 4
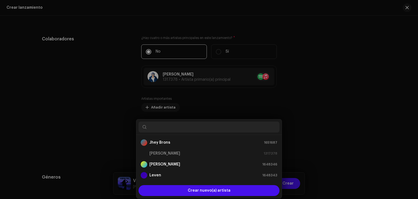
click at [309, 110] on div "Añada artista importante Rol * Primary Artist Nombre * Seleccionar artista Canc…" at bounding box center [209, 99] width 418 height 199
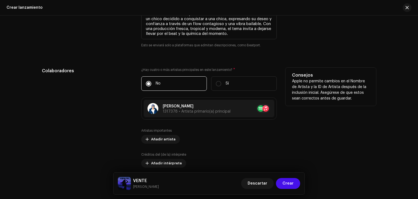
scroll to position [622, 0]
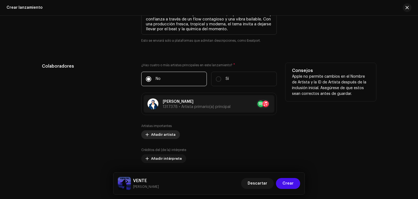
click at [168, 135] on span "Añadir artista" at bounding box center [163, 134] width 24 height 11
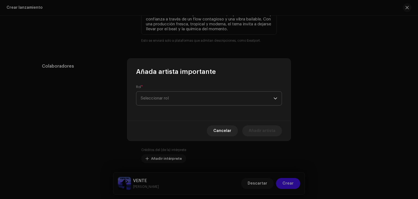
click at [175, 101] on span "Seleccionar rol" at bounding box center [207, 98] width 133 height 14
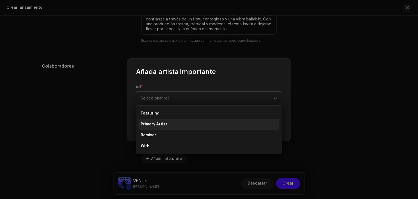
click at [158, 125] on span "Primary Artist" at bounding box center [154, 123] width 26 height 5
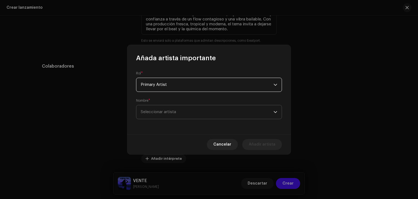
click at [172, 114] on span "Seleccionar artista" at bounding box center [207, 112] width 133 height 14
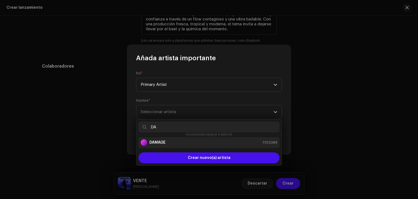
type input "DA"
click at [164, 143] on strong "DAMAGE" at bounding box center [157, 142] width 16 height 5
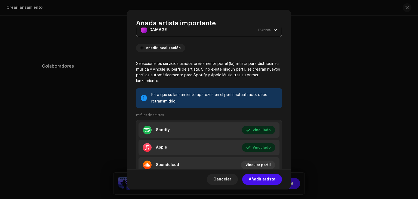
scroll to position [54, 0]
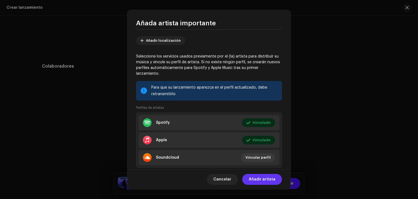
click at [261, 176] on span "Añadir artista" at bounding box center [262, 179] width 27 height 11
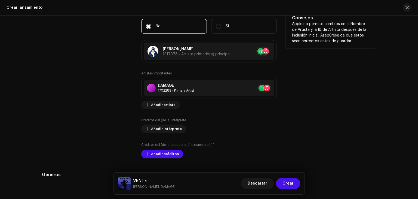
scroll to position [676, 0]
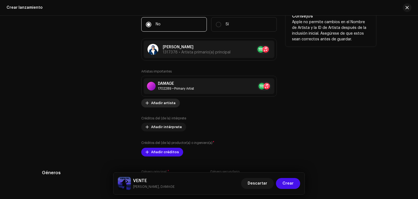
click at [158, 103] on span "Añadir artista" at bounding box center [163, 102] width 24 height 11
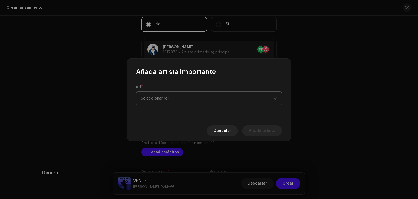
click at [166, 100] on span "Seleccionar rol" at bounding box center [207, 98] width 133 height 14
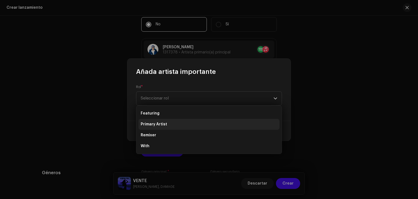
click at [159, 122] on span "Primary Artist" at bounding box center [154, 123] width 26 height 5
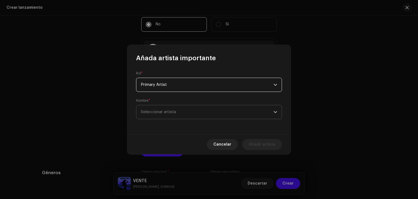
click at [154, 111] on span "Seleccionar artista" at bounding box center [158, 112] width 35 height 4
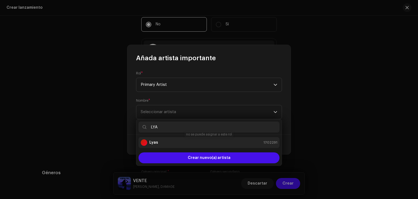
type input "LYA"
click at [163, 145] on div "Lyas 1702291" at bounding box center [209, 142] width 137 height 7
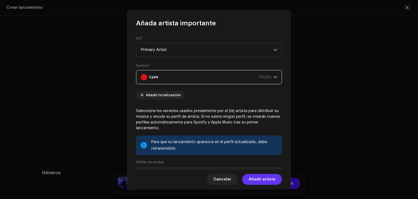
click at [262, 180] on span "Añadir artista" at bounding box center [262, 179] width 27 height 11
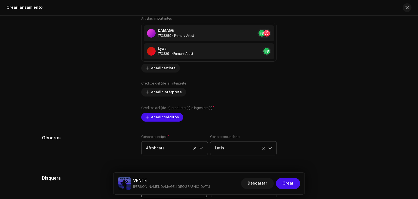
scroll to position [730, 0]
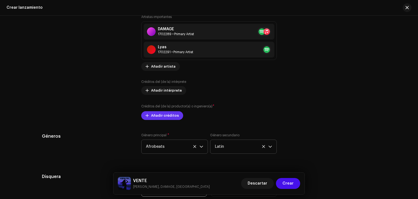
click at [171, 117] on span "Añadir créditos" at bounding box center [165, 115] width 28 height 11
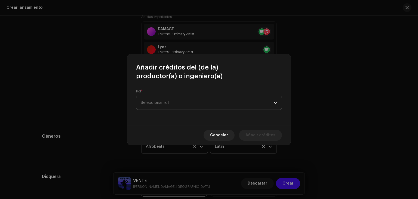
click at [169, 106] on span "Seleccionar rol" at bounding box center [207, 103] width 133 height 14
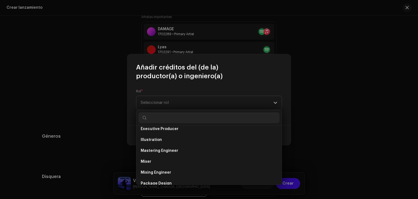
scroll to position [136, 0]
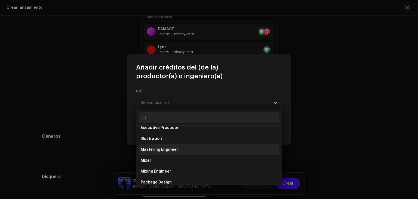
click at [169, 148] on span "Mastering Engineer" at bounding box center [160, 149] width 38 height 5
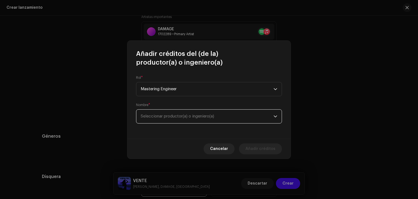
click at [174, 117] on span "Seleccionar productor(a) o ingeniero(a)" at bounding box center [177, 116] width 73 height 4
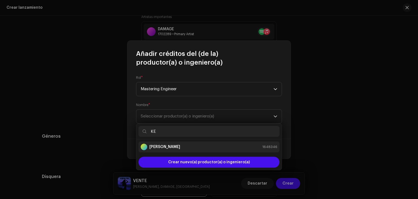
type input "KE"
click at [174, 145] on strong "[PERSON_NAME]" at bounding box center [164, 146] width 31 height 5
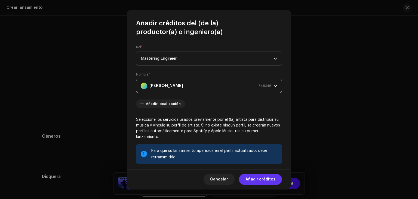
click at [257, 179] on span "Añadir créditos" at bounding box center [260, 179] width 30 height 11
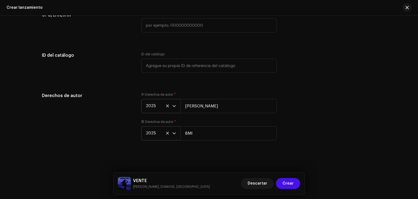
scroll to position [998, 0]
click at [292, 181] on span "Crear" at bounding box center [287, 183] width 11 height 11
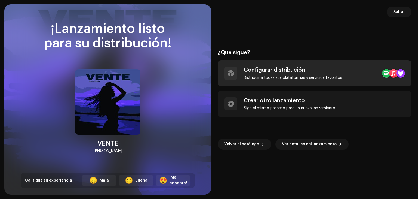
click at [270, 72] on div "Configurar distribución" at bounding box center [293, 70] width 98 height 7
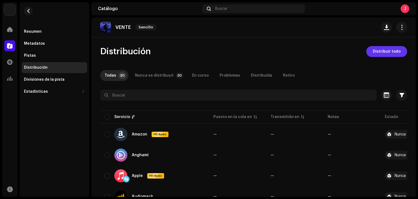
click at [377, 51] on span "Distribuir todo" at bounding box center [387, 51] width 28 height 11
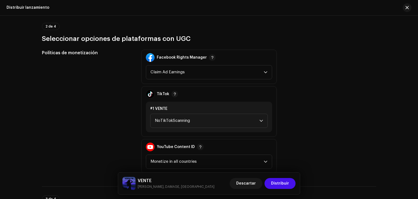
scroll to position [598, 0]
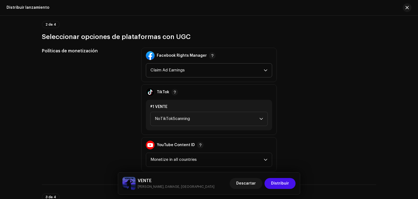
click at [200, 71] on span "Claim Ad Earnings" at bounding box center [206, 70] width 113 height 14
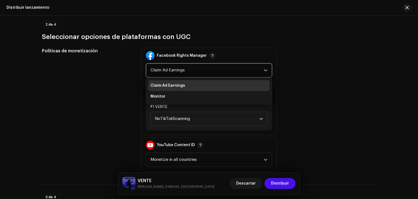
click at [200, 71] on span "Claim Ad Earnings" at bounding box center [206, 70] width 113 height 14
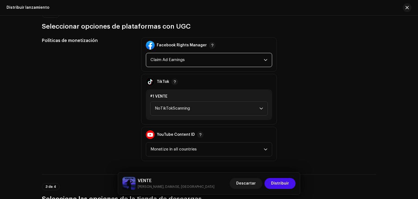
scroll to position [625, 0]
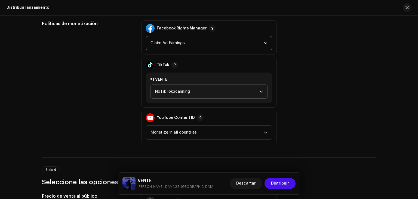
click at [231, 89] on span "NoTikTokScanning" at bounding box center [207, 92] width 104 height 14
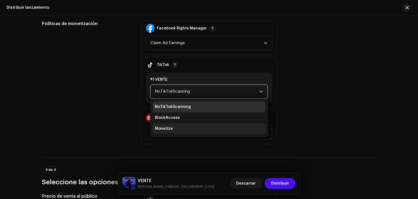
click at [190, 126] on li "Monetize" at bounding box center [209, 128] width 113 height 11
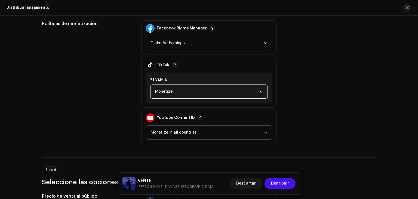
click at [220, 133] on span "Monetize in all countries" at bounding box center [206, 132] width 113 height 14
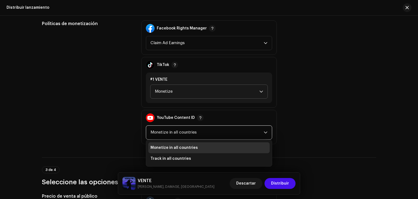
click at [220, 133] on span "Monetize in all countries" at bounding box center [206, 132] width 113 height 14
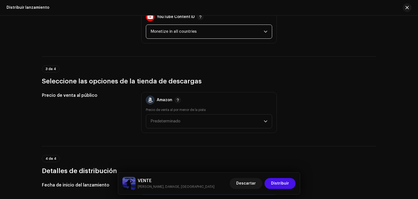
scroll to position [734, 0]
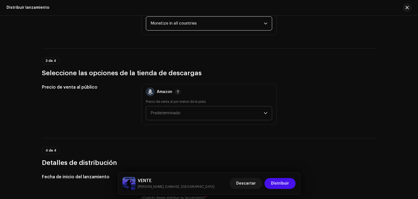
click at [203, 113] on span "Predeterminado" at bounding box center [206, 113] width 113 height 14
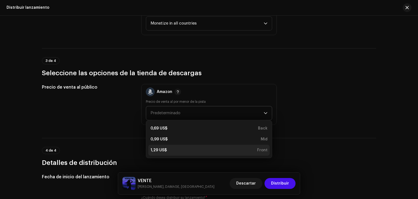
click at [181, 151] on div "1,29 US$ Front" at bounding box center [208, 149] width 117 height 5
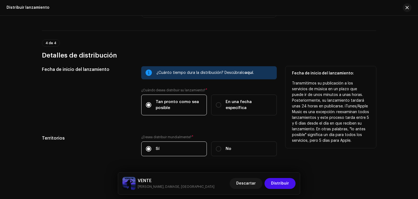
scroll to position [843, 0]
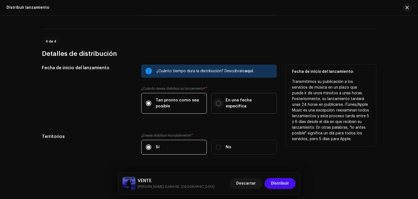
click at [216, 100] on p-radiobutton at bounding box center [218, 102] width 5 height 5
click at [216, 100] on input "En una fecha específica" at bounding box center [218, 102] width 5 height 5
radio input "true"
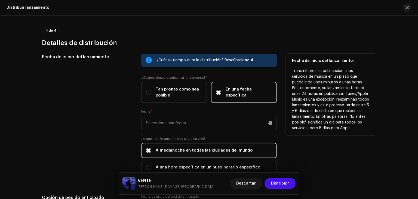
scroll to position [897, 0]
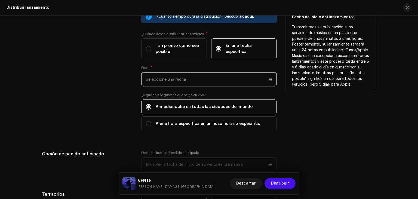
click at [199, 82] on input "text" at bounding box center [208, 79] width 135 height 14
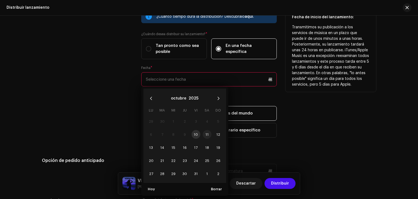
click at [207, 136] on span "11" at bounding box center [207, 134] width 9 height 9
type input "[DATE]"
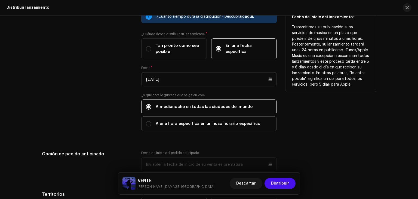
click at [182, 123] on span "A una hora específica en un huso horario específico" at bounding box center [208, 123] width 105 height 6
click at [151, 123] on input "A una hora específica en un huso horario específico" at bounding box center [148, 123] width 5 height 5
radio input "true"
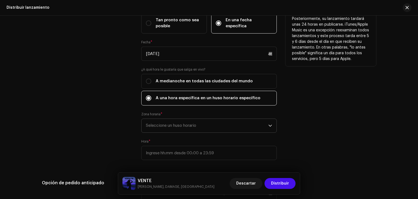
scroll to position [925, 0]
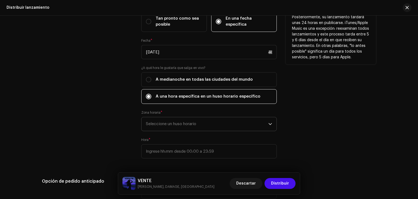
click at [185, 120] on span "Seleccione un huso horario" at bounding box center [207, 124] width 122 height 14
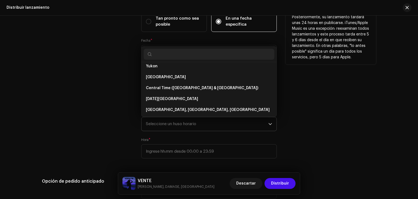
scroll to position [111, 0]
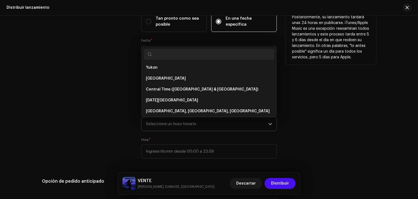
click at [155, 57] on input "text" at bounding box center [209, 54] width 131 height 11
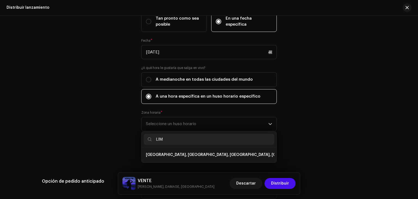
scroll to position [0, 0]
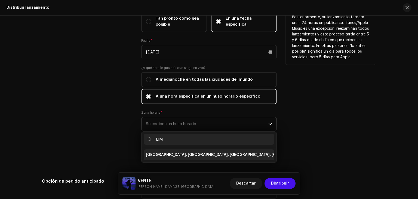
type input "LIM"
click at [191, 154] on span "[GEOGRAPHIC_DATA], [GEOGRAPHIC_DATA], [GEOGRAPHIC_DATA], [GEOGRAPHIC_DATA][PERS…" at bounding box center [244, 154] width 196 height 5
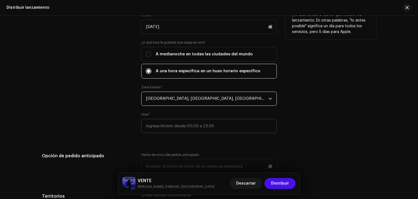
scroll to position [952, 0]
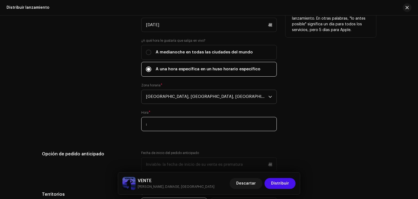
click at [189, 123] on input ":" at bounding box center [208, 124] width 135 height 14
type input "19:00"
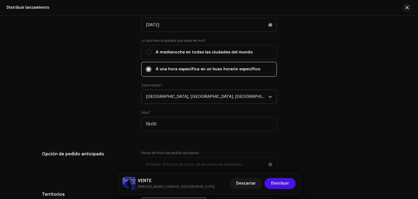
click at [346, 142] on div "Fecha de inicio del lanzamiento ¿Cuánto tiempo dura la distribución? Descúbralo…" at bounding box center [209, 87] width 334 height 263
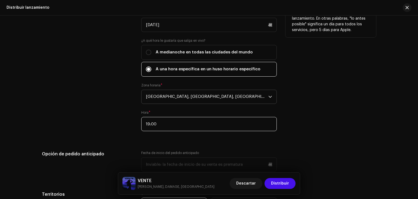
click at [157, 124] on input "19:00" at bounding box center [208, 124] width 135 height 14
click at [315, 122] on div "Fecha de inicio del lanzamiento: Transmitimos su publicación a los servicios de…" at bounding box center [330, 47] width 91 height 182
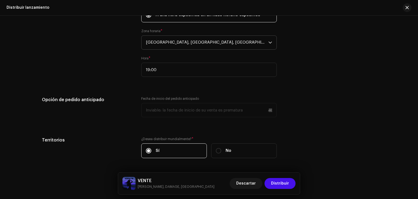
scroll to position [1006, 0]
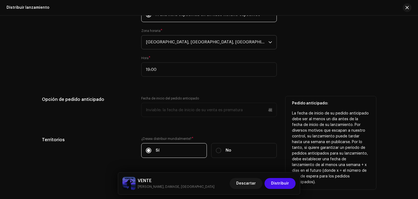
click at [177, 110] on p-datepicker at bounding box center [208, 110] width 135 height 14
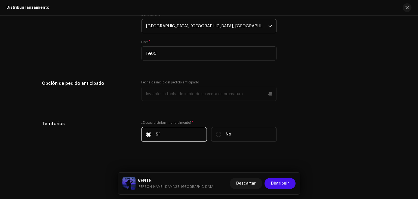
scroll to position [1024, 0]
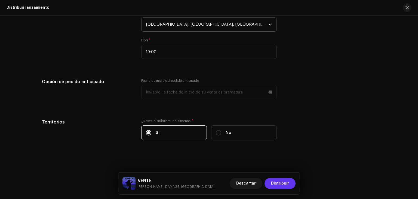
click at [281, 181] on span "Distribuir" at bounding box center [280, 183] width 18 height 11
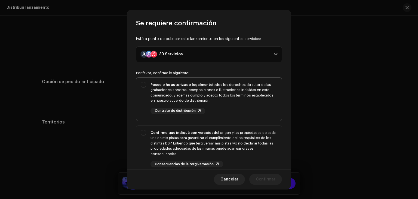
click at [142, 86] on div "Poseo o he autorizado legalmente todos los derechos de autor de las grabaciones…" at bounding box center [208, 98] width 145 height 41
checkbox input "true"
click at [142, 136] on div "Confirmo que indiqué con veracidad el origen y las propiedades de cada una de m…" at bounding box center [208, 148] width 145 height 46
checkbox input "true"
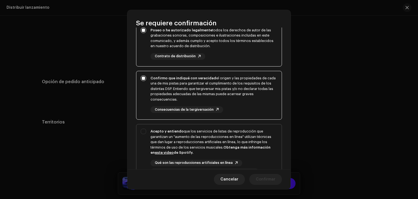
click at [143, 136] on div "Acepto y entiendo que los servicios de listas de reproducción que garantizan un…" at bounding box center [208, 151] width 145 height 55
checkbox input "true"
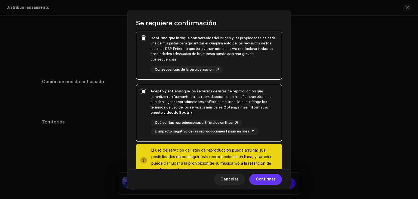
scroll to position [110, 0]
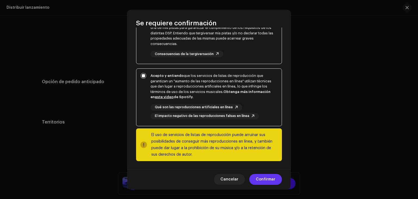
click at [263, 178] on span "Confirmar" at bounding box center [266, 179] width 20 height 11
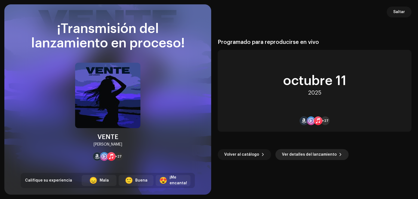
click at [311, 154] on span "Ver detalles del lanzamiento" at bounding box center [309, 154] width 55 height 11
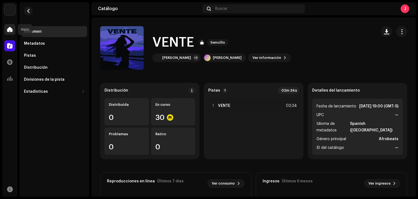
click at [10, 32] on span at bounding box center [9, 29] width 5 height 4
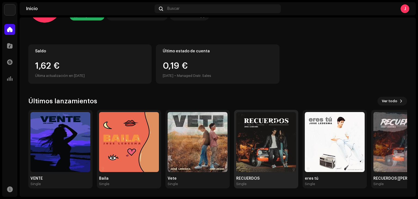
scroll to position [36, 0]
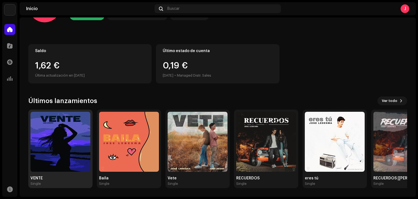
click at [74, 125] on img at bounding box center [60, 141] width 60 height 60
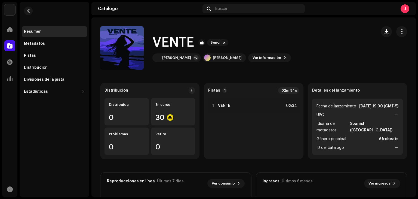
click at [405, 7] on div "J" at bounding box center [404, 8] width 9 height 9
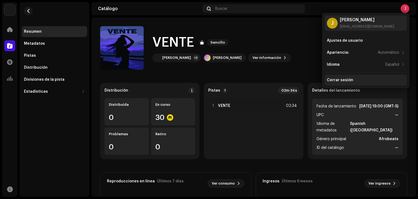
click at [349, 83] on div "Cerrar sesión" at bounding box center [365, 80] width 82 height 11
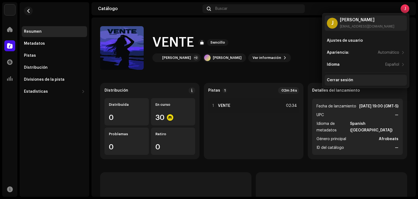
click at [351, 80] on div "Cerrar sesión" at bounding box center [340, 80] width 26 height 4
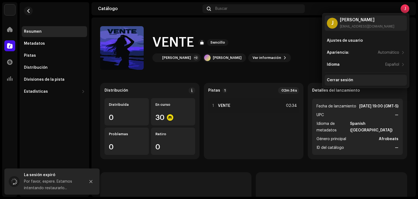
click at [351, 80] on div "Cerrar sesión" at bounding box center [340, 80] width 26 height 4
